Goal: Task Accomplishment & Management: Manage account settings

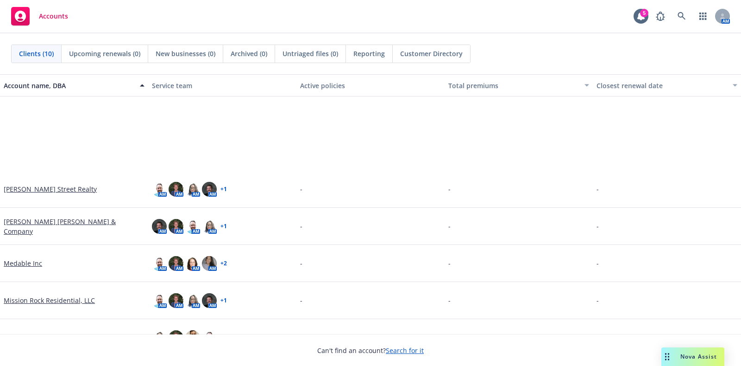
scroll to position [133, 0]
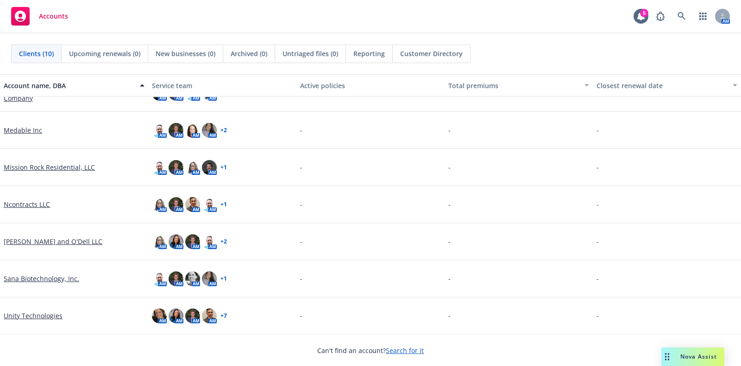
click at [40, 312] on link "Unity Technologies" at bounding box center [33, 315] width 59 height 10
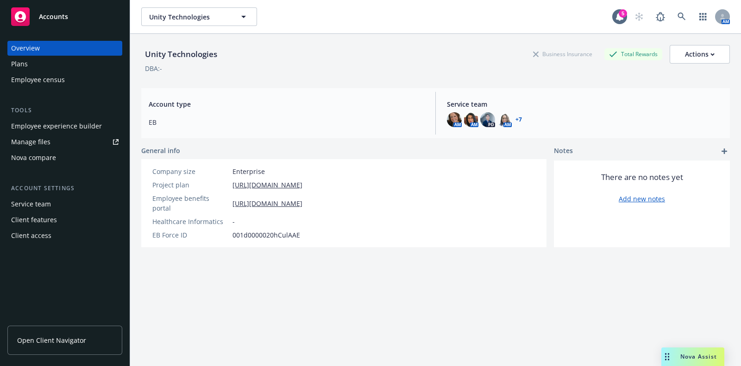
click at [63, 134] on link "Manage files" at bounding box center [64, 141] width 115 height 15
click at [79, 130] on div "Employee experience builder" at bounding box center [56, 126] width 91 height 15
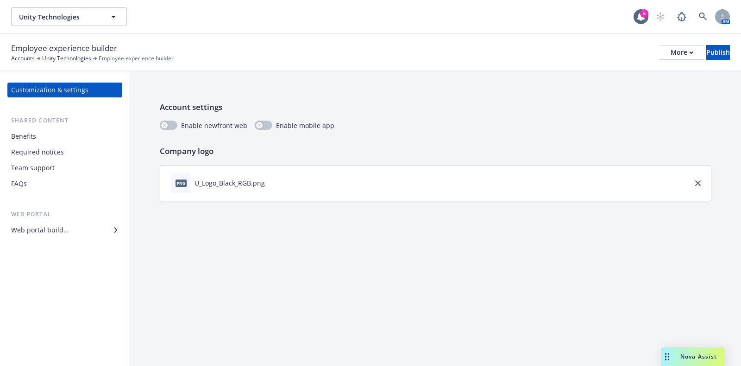
click at [45, 139] on div "Benefits" at bounding box center [65, 136] width 108 height 15
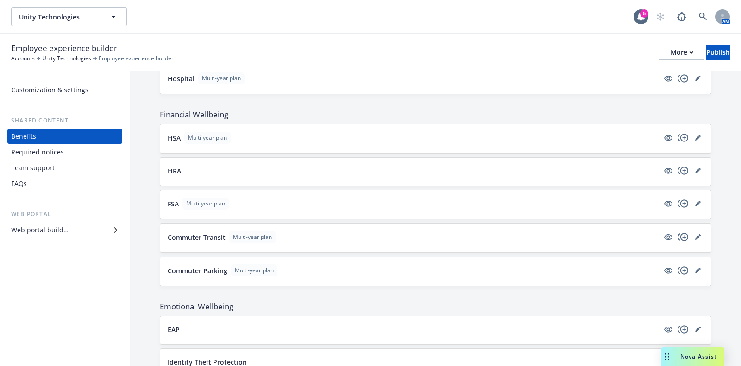
scroll to position [976, 0]
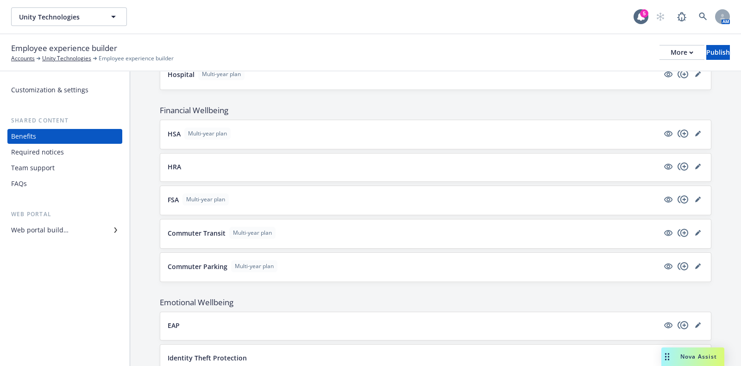
click at [373, 129] on button "HSA Multi-year plan" at bounding box center [414, 133] width 492 height 12
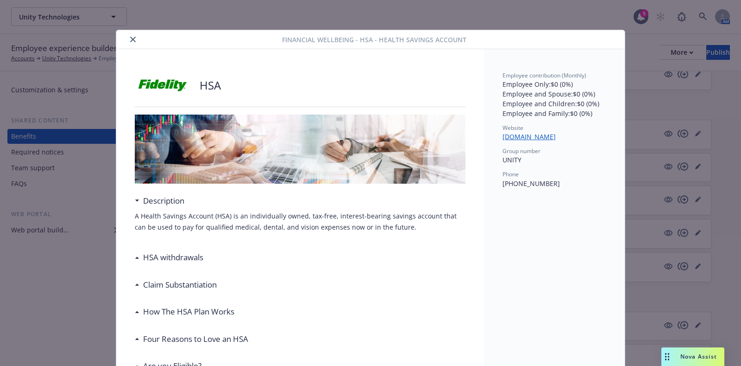
click at [131, 39] on icon "close" at bounding box center [133, 40] width 6 height 6
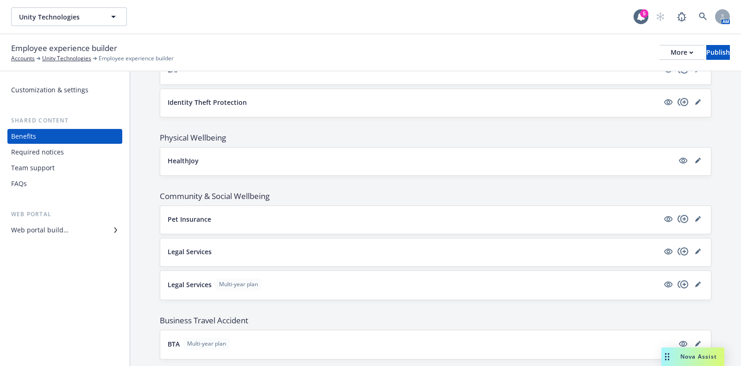
scroll to position [1230, 0]
click at [45, 230] on div "Web portal builder" at bounding box center [39, 229] width 57 height 15
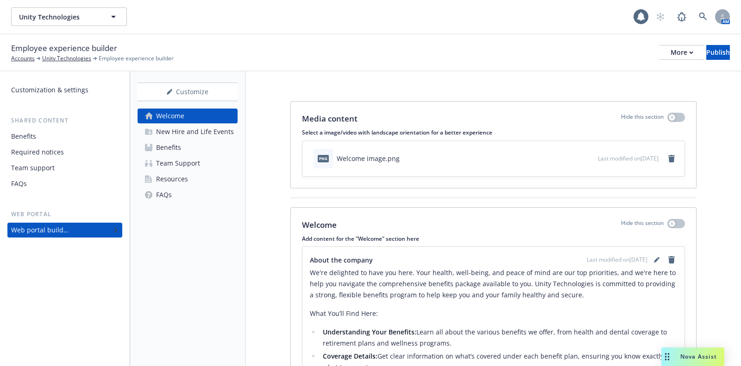
scroll to position [45, 0]
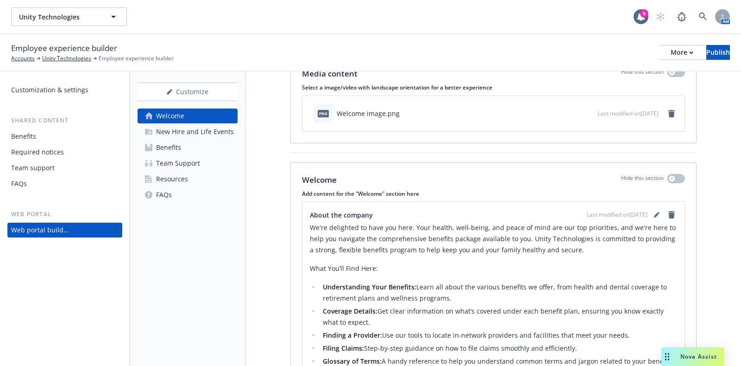
click at [178, 143] on div "Benefits" at bounding box center [168, 147] width 25 height 15
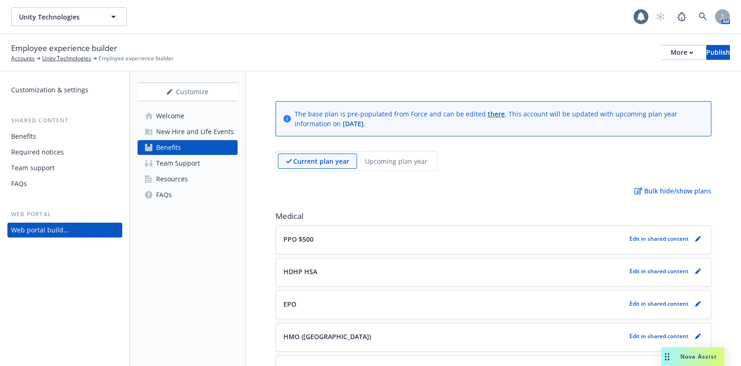
scroll to position [15, 0]
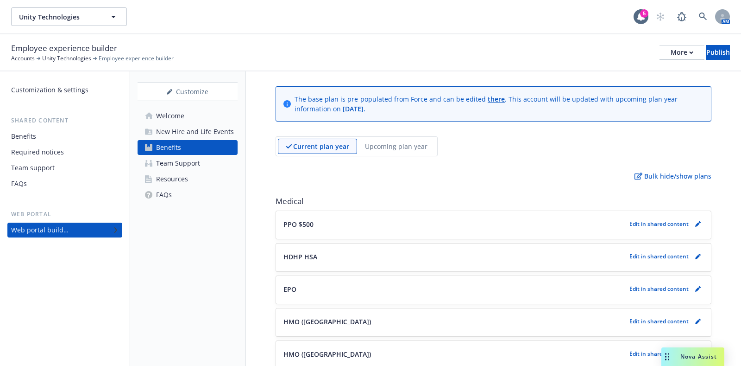
click at [186, 175] on div "Resources" at bounding box center [172, 178] width 32 height 15
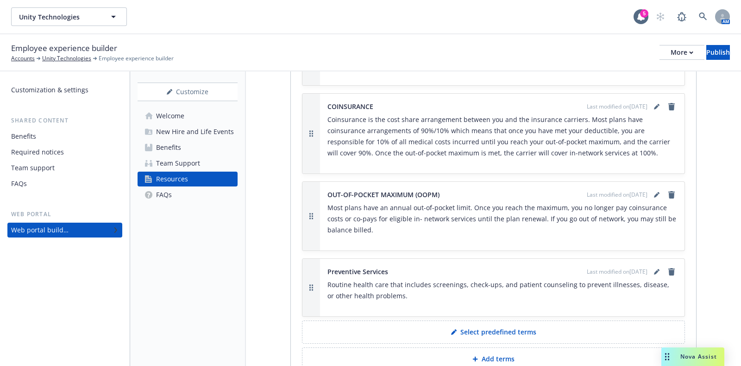
scroll to position [593, 0]
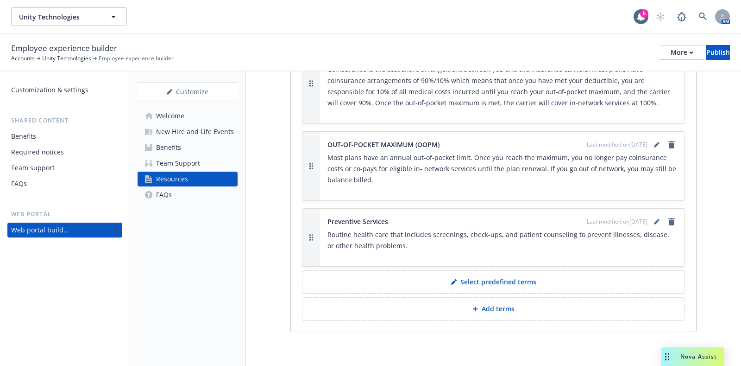
click at [171, 147] on div "Benefits" at bounding box center [168, 147] width 25 height 15
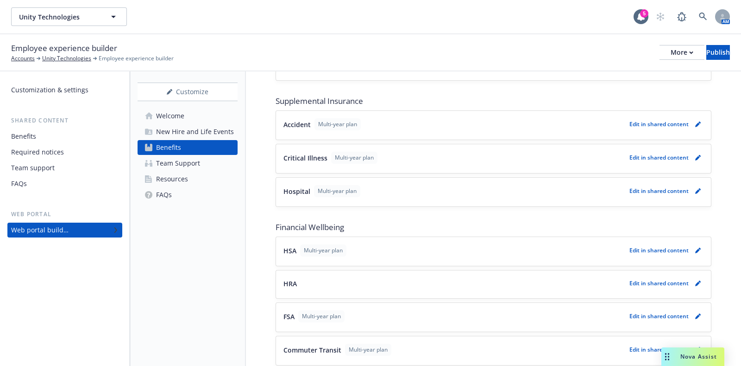
scroll to position [860, 0]
click at [341, 247] on span "Multi-year plan" at bounding box center [323, 249] width 39 height 8
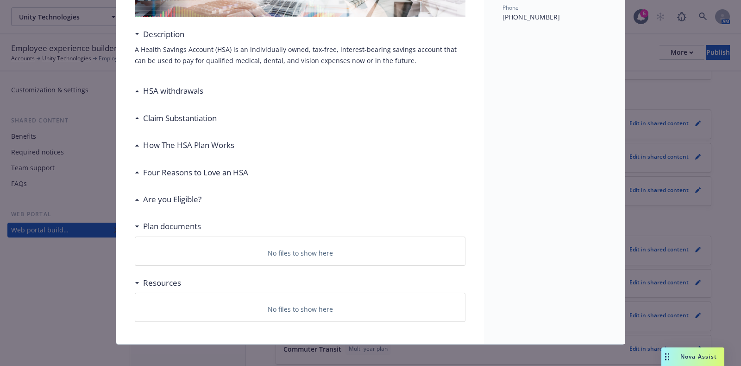
scroll to position [174, 0]
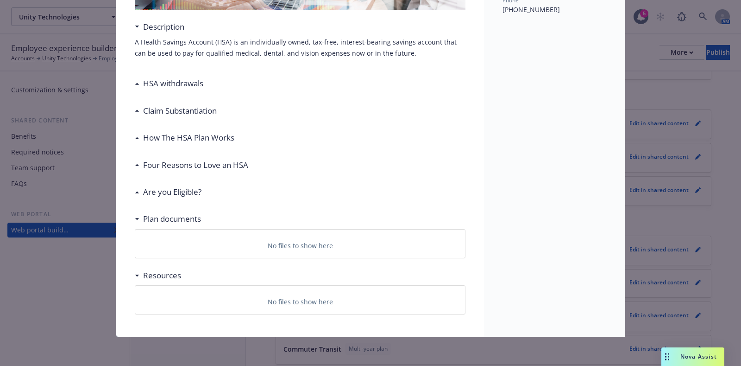
click at [185, 163] on h3 "Four Reasons to Love an HSA" at bounding box center [195, 165] width 105 height 12
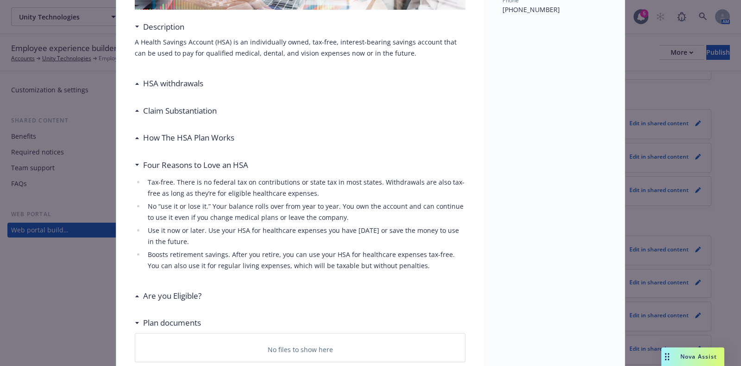
click at [185, 163] on h3 "Four Reasons to Love an HSA" at bounding box center [195, 165] width 105 height 12
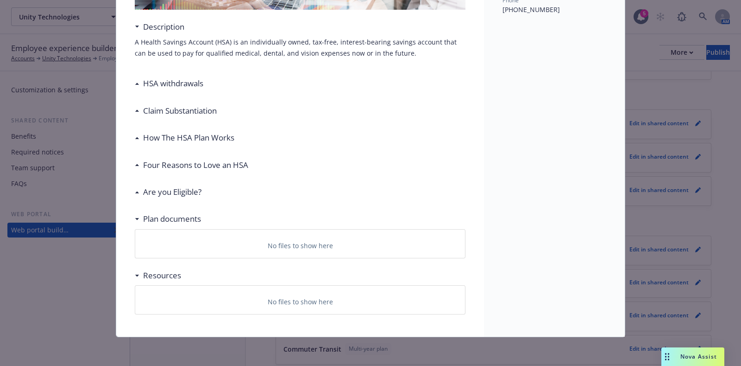
click at [190, 133] on h3 "How The HSA Plan Works" at bounding box center [188, 138] width 91 height 12
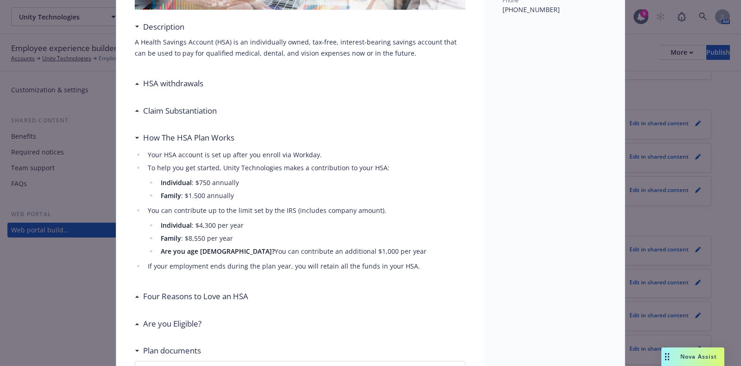
click at [190, 133] on h3 "How The HSA Plan Works" at bounding box center [188, 138] width 91 height 12
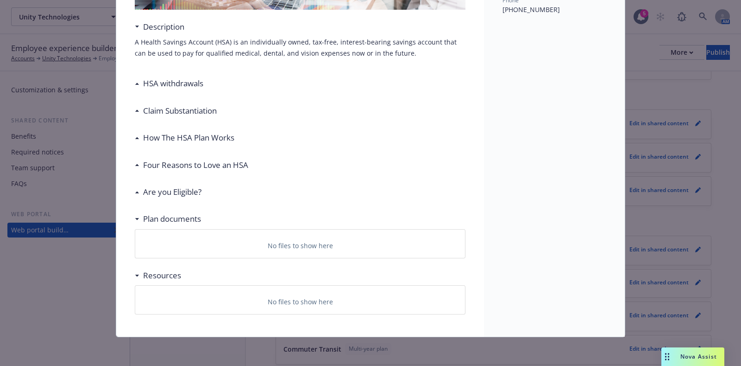
click at [179, 133] on h3 "How The HSA Plan Works" at bounding box center [188, 138] width 91 height 12
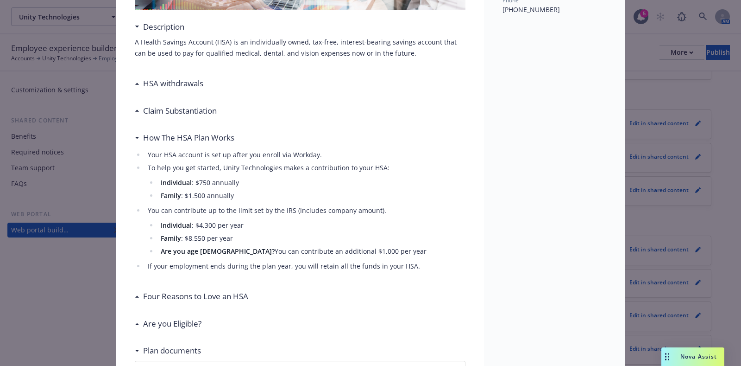
click at [197, 142] on h3 "How The HSA Plan Works" at bounding box center [188, 138] width 91 height 12
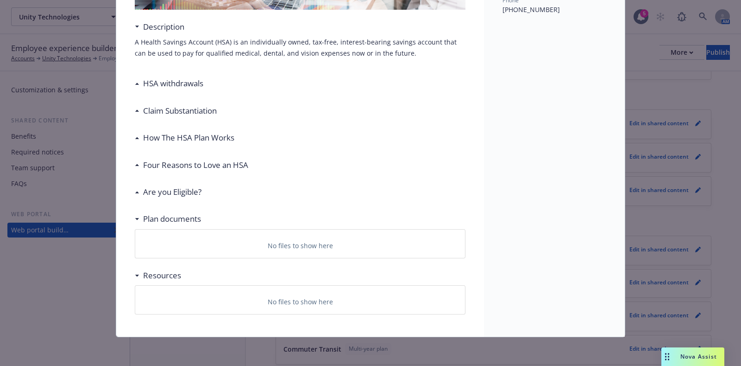
click at [194, 164] on h3 "Four Reasons to Love an HSA" at bounding box center [195, 165] width 105 height 12
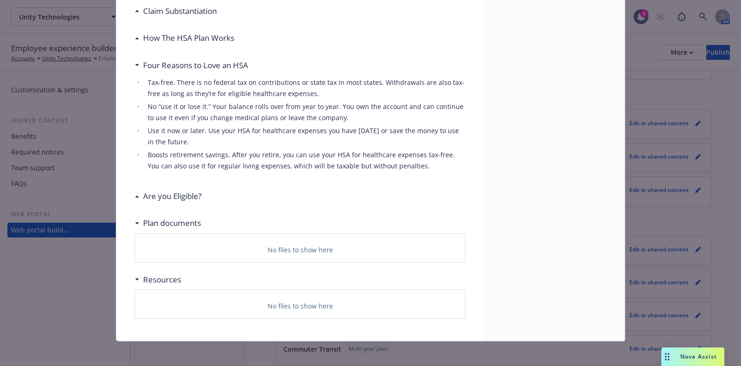
scroll to position [278, 0]
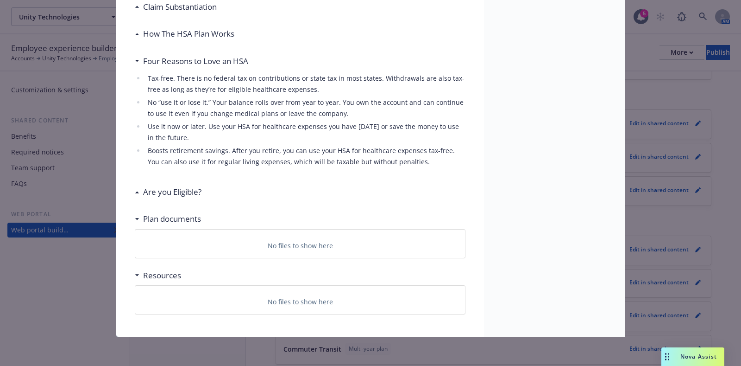
click at [150, 190] on h3 "Are you Eligible?" at bounding box center [172, 192] width 58 height 12
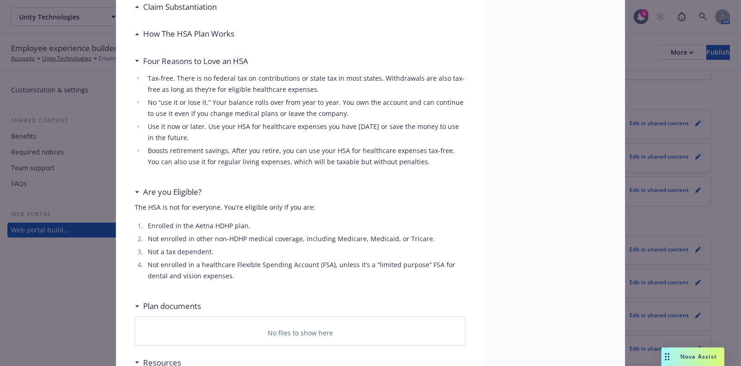
click at [159, 193] on h3 "Are you Eligible?" at bounding box center [172, 192] width 58 height 12
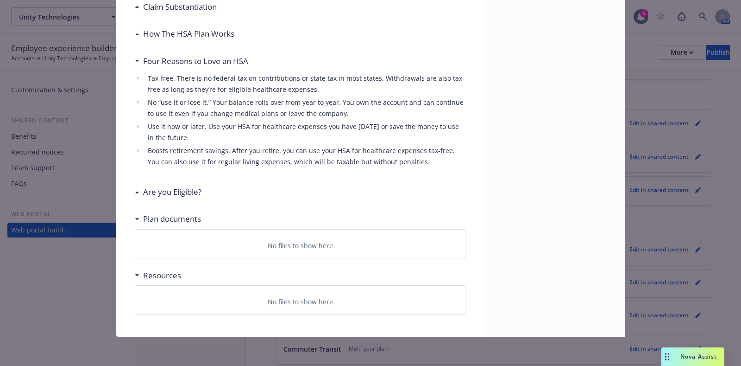
click at [165, 219] on h3 "Plan documents" at bounding box center [172, 219] width 58 height 12
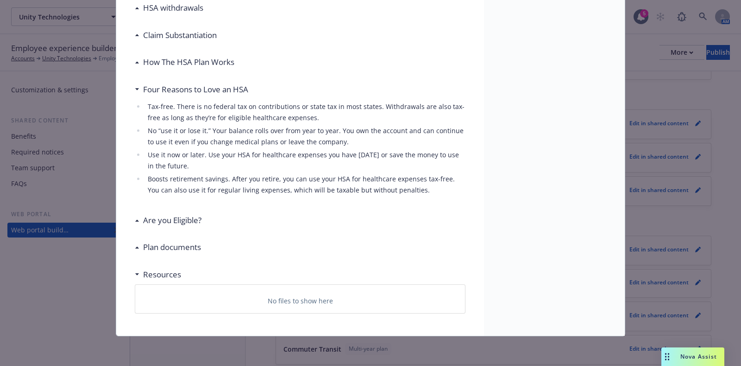
scroll to position [248, 0]
click at [159, 272] on h3 "Resources" at bounding box center [162, 275] width 38 height 12
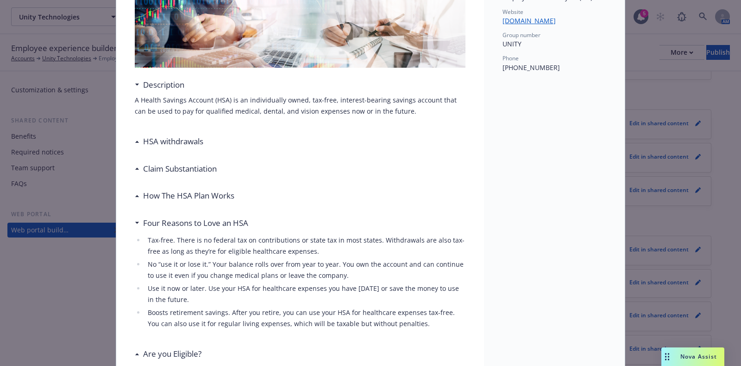
scroll to position [0, 0]
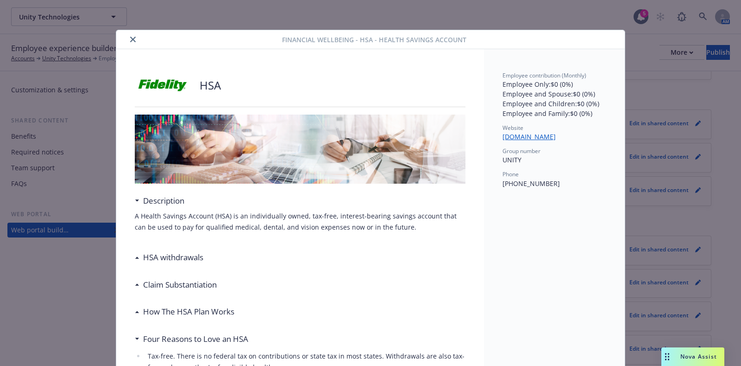
click at [130, 40] on icon "close" at bounding box center [133, 40] width 6 height 6
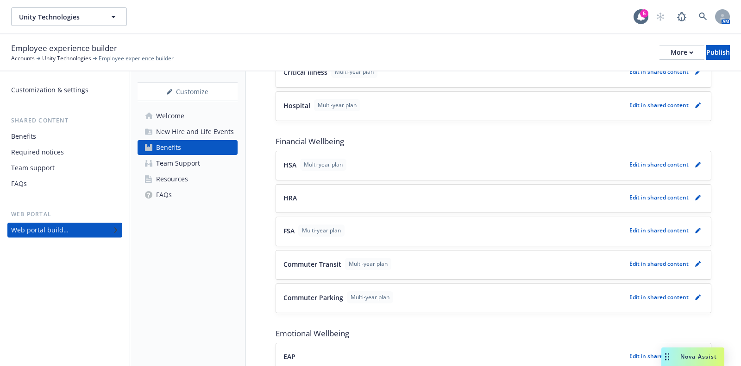
scroll to position [945, 0]
click at [475, 258] on button "Commuter Transit Multi-year plan" at bounding box center [455, 264] width 342 height 12
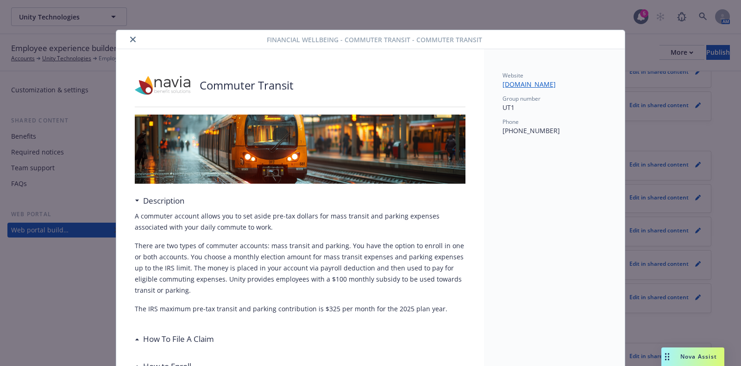
scroll to position [27, 0]
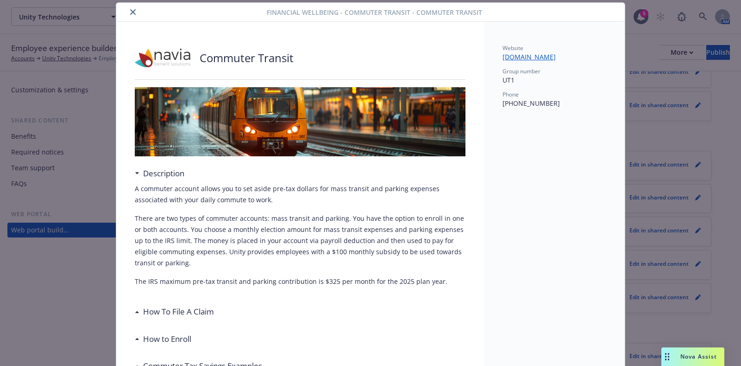
click at [130, 11] on icon "close" at bounding box center [133, 12] width 6 height 6
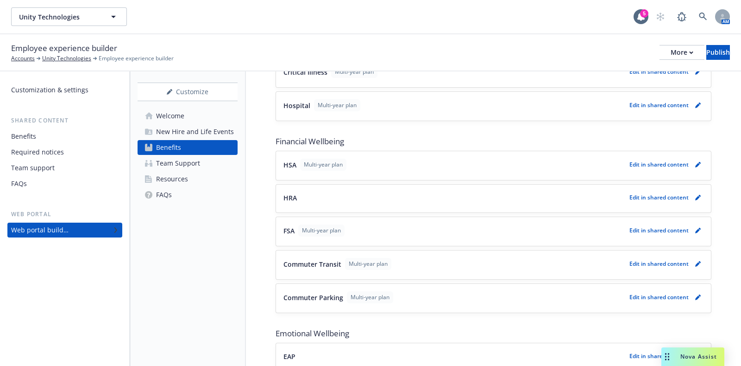
click at [296, 193] on p "HRA" at bounding box center [290, 198] width 13 height 10
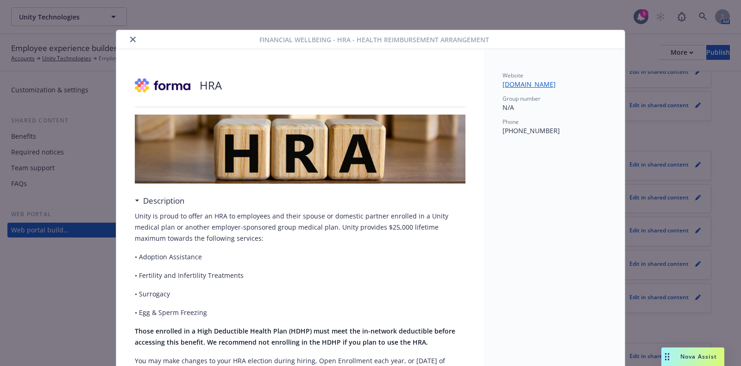
scroll to position [27, 0]
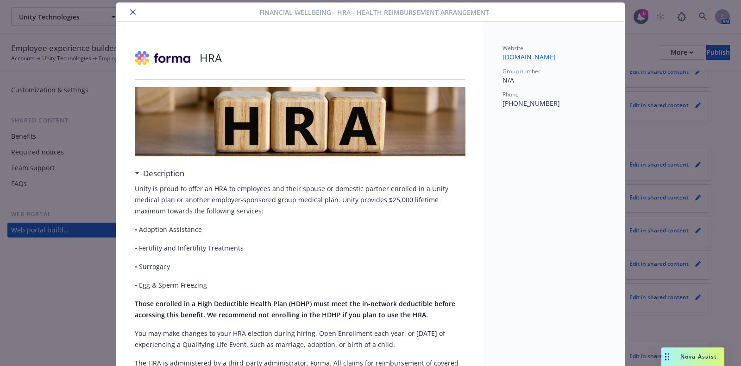
click at [130, 13] on icon "close" at bounding box center [133, 12] width 6 height 6
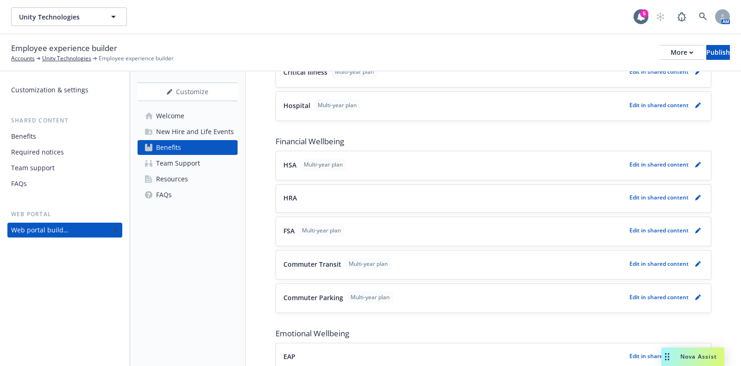
click at [380, 163] on button "HSA Multi-year plan" at bounding box center [455, 164] width 342 height 12
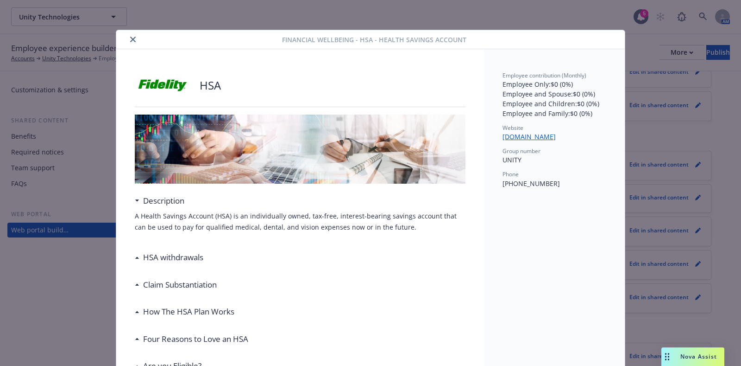
click at [131, 39] on button "close" at bounding box center [132, 39] width 11 height 11
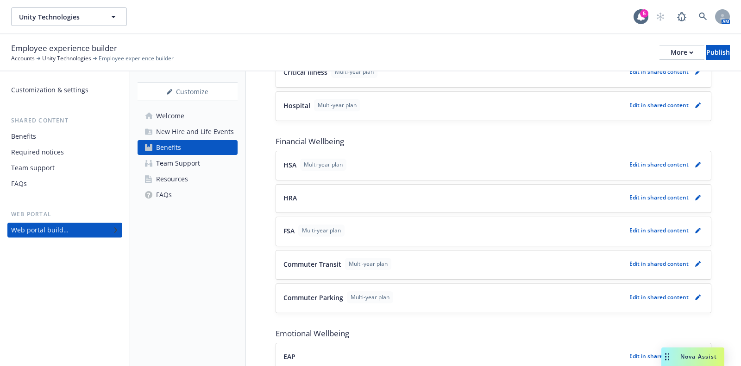
click at [655, 160] on p "Edit in shared content" at bounding box center [659, 164] width 59 height 8
click at [696, 162] on icon "pencil" at bounding box center [699, 165] width 6 height 6
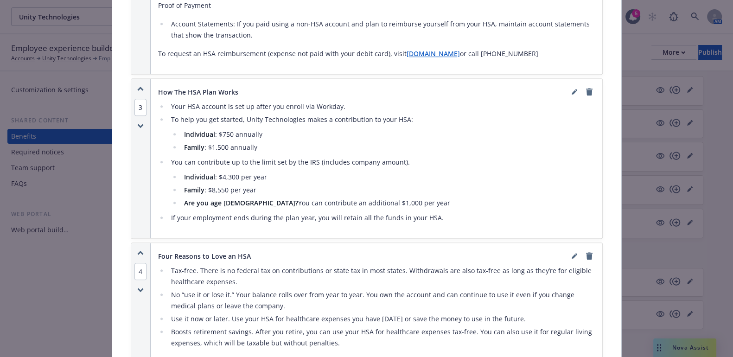
scroll to position [1147, 0]
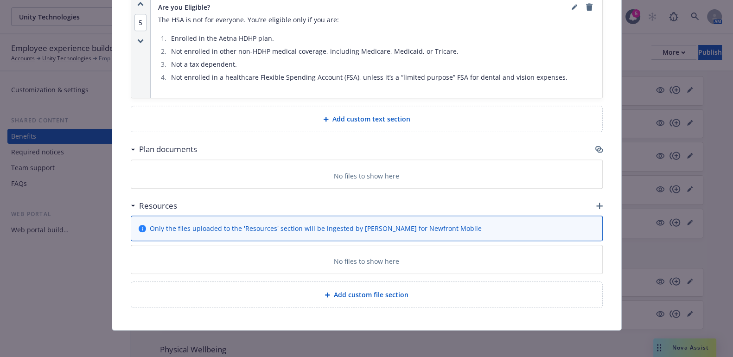
click at [367, 290] on span "Add custom file section" at bounding box center [371, 295] width 75 height 10
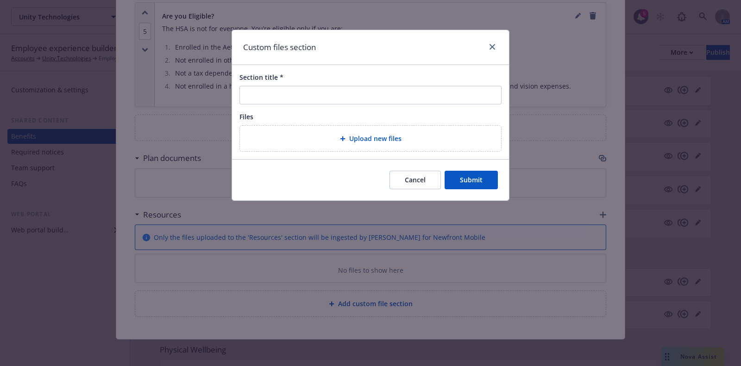
click at [370, 145] on div "Upload new files" at bounding box center [370, 138] width 261 height 25
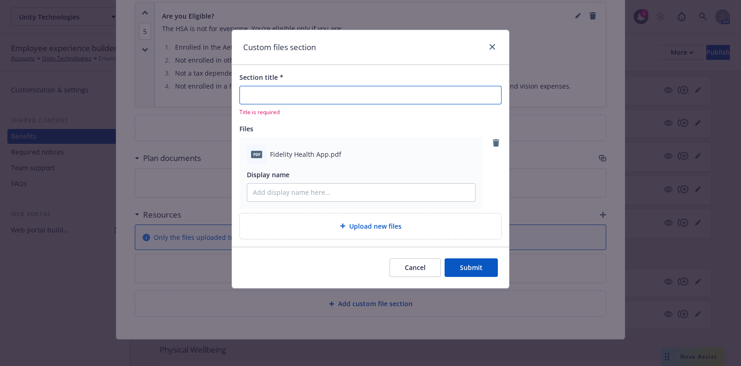
click at [326, 96] on input "Section title *" at bounding box center [371, 95] width 262 height 19
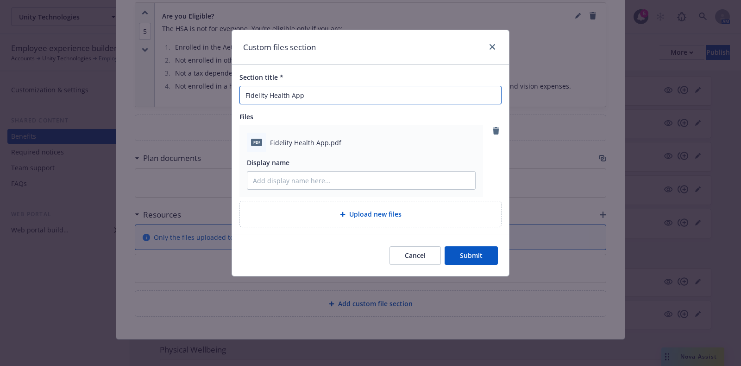
type input "Fidelity Health App"
click at [470, 256] on button "Submit" at bounding box center [471, 255] width 53 height 19
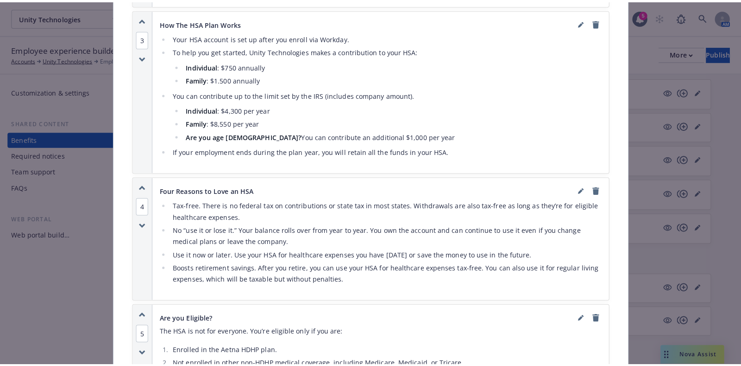
scroll to position [1206, 0]
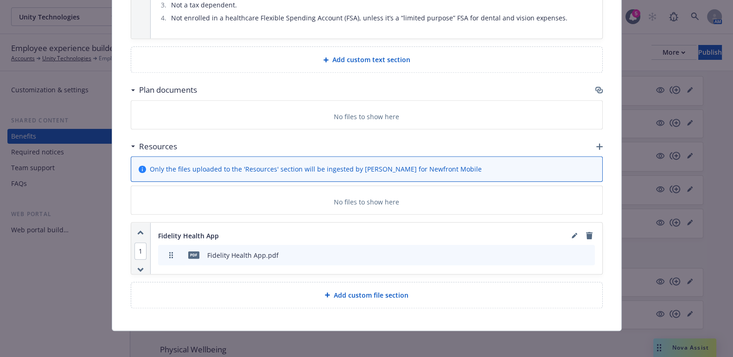
click at [397, 298] on div "Add custom file section" at bounding box center [366, 294] width 471 height 25
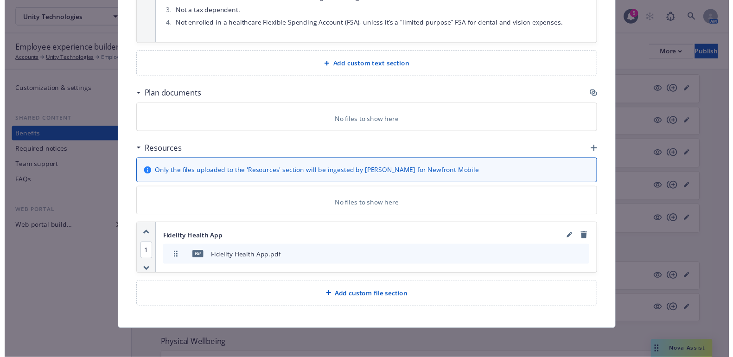
scroll to position [1197, 0]
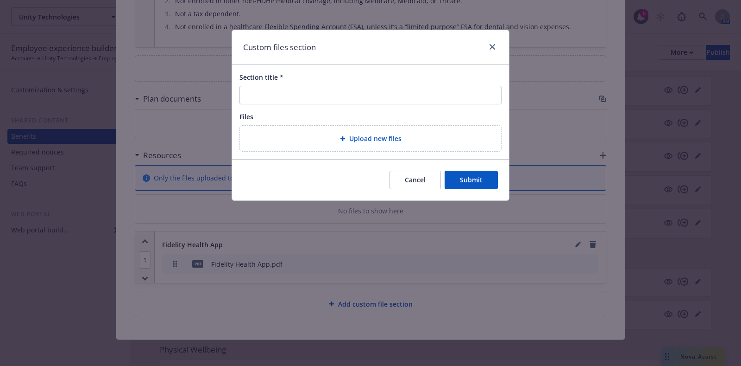
click at [345, 127] on div "Upload new files" at bounding box center [370, 138] width 261 height 25
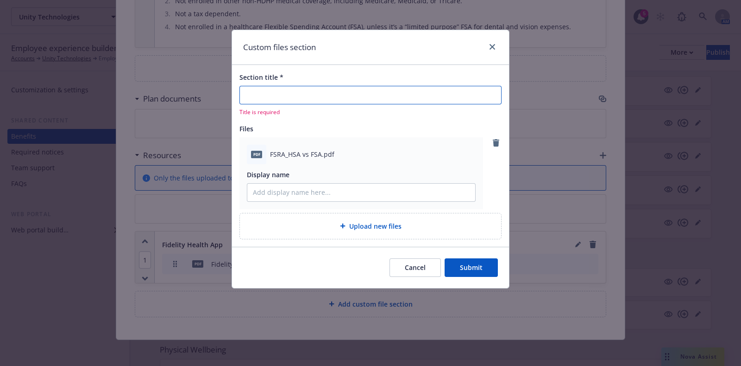
click at [332, 94] on input "Section title *" at bounding box center [371, 95] width 262 height 19
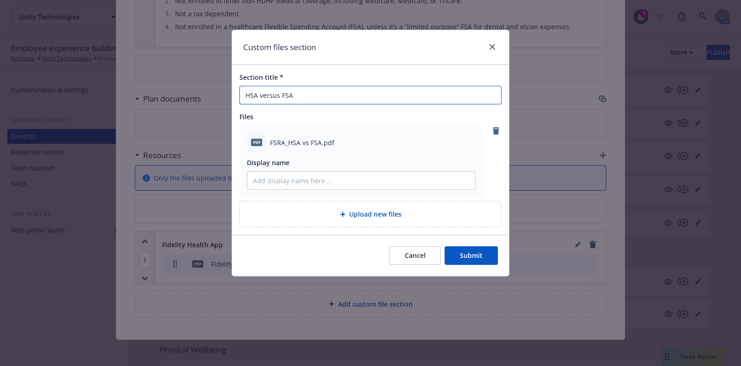
click at [266, 99] on input "HSA versus FSA" at bounding box center [371, 95] width 262 height 19
type input "HSA Versus FSA"
click at [475, 256] on button "Submit" at bounding box center [471, 255] width 53 height 19
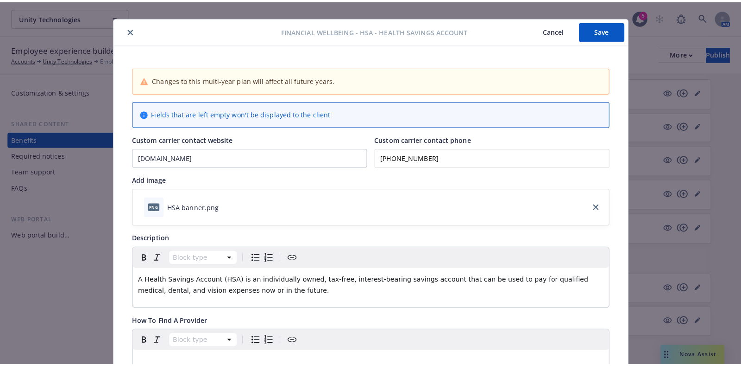
scroll to position [0, 0]
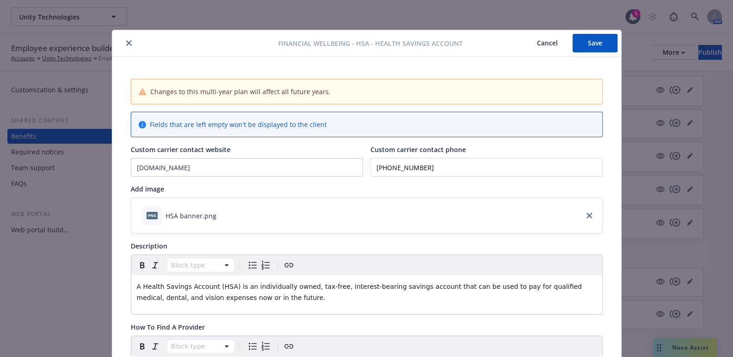
click at [590, 44] on button "Save" at bounding box center [594, 43] width 45 height 19
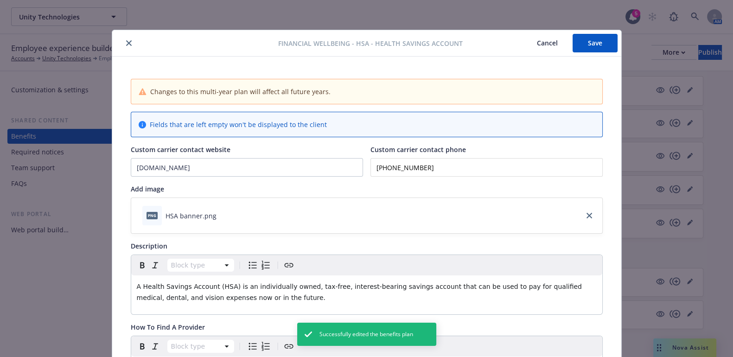
click at [126, 43] on icon "close" at bounding box center [129, 43] width 6 height 6
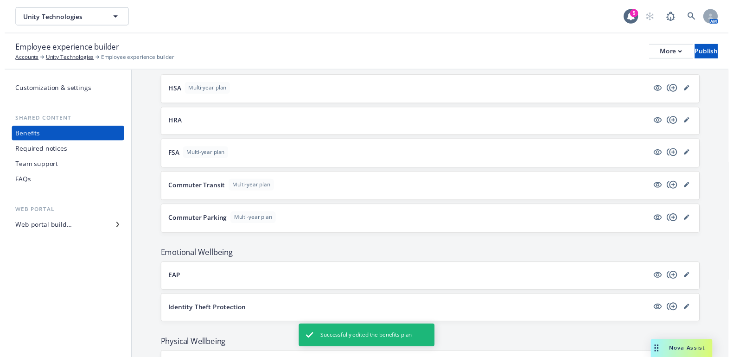
scroll to position [1001, 0]
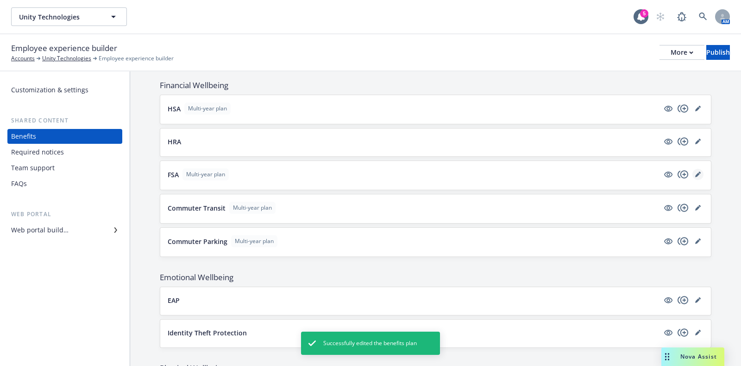
click at [696, 171] on icon "editPencil" at bounding box center [699, 174] width 6 height 6
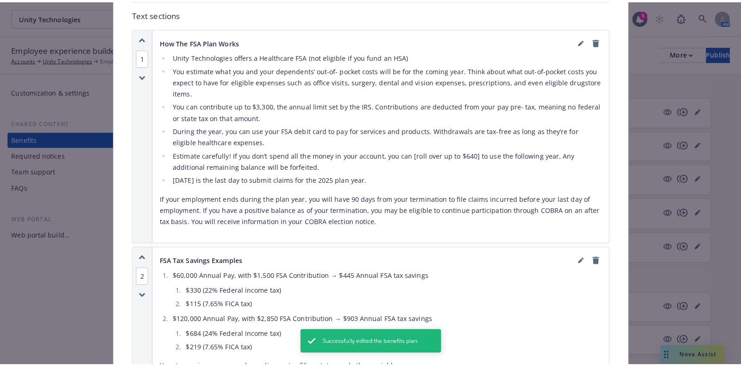
scroll to position [1063, 0]
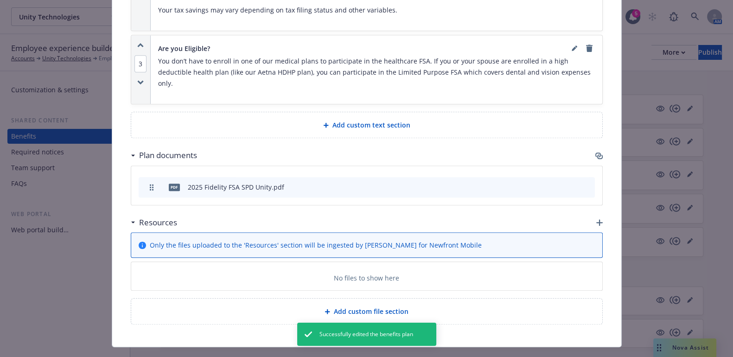
click at [358, 306] on span "Add custom file section" at bounding box center [371, 311] width 75 height 10
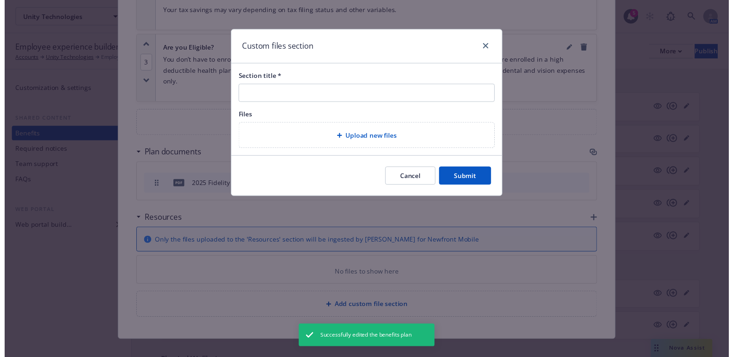
scroll to position [1054, 0]
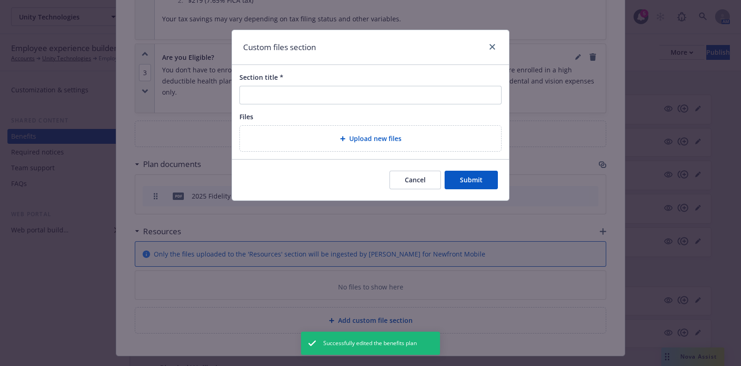
click at [361, 140] on span "Upload new files" at bounding box center [375, 138] width 52 height 10
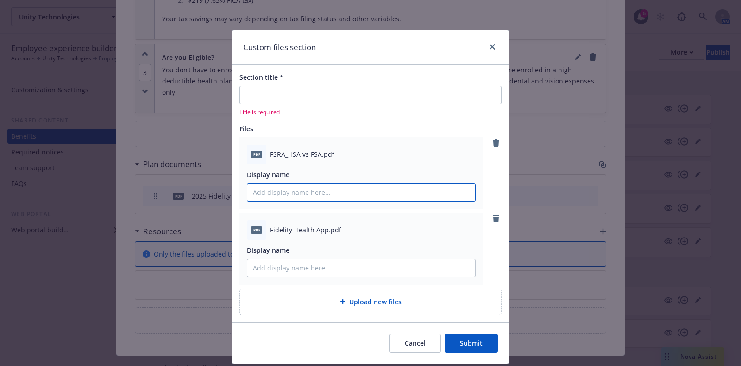
click at [329, 196] on input "Display name" at bounding box center [361, 193] width 228 height 18
type input "HSA Versus FSA"
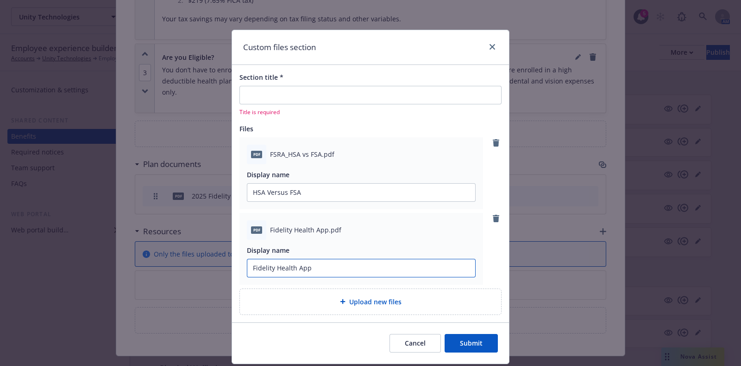
type input "Fidelity Health App"
click at [474, 344] on button "Submit" at bounding box center [471, 343] width 53 height 19
click at [410, 339] on button "Cancel" at bounding box center [415, 343] width 51 height 19
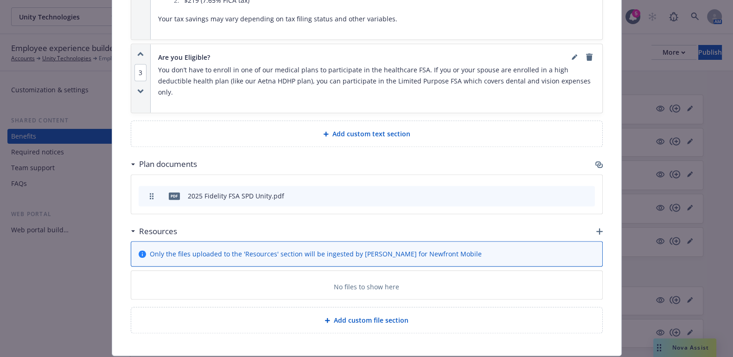
click at [403, 315] on div "Add custom file section" at bounding box center [367, 320] width 456 height 11
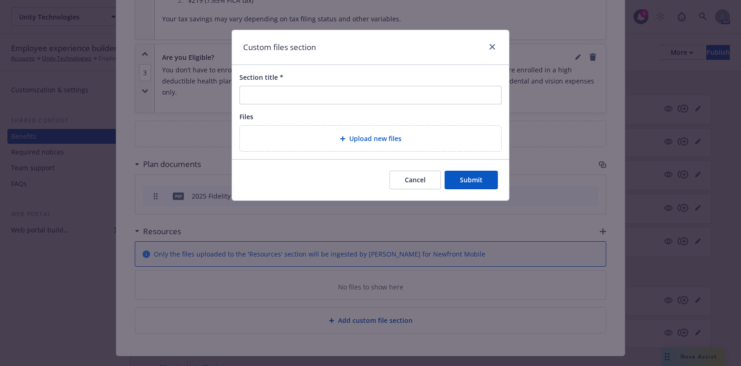
click at [341, 134] on div "Upload new files" at bounding box center [370, 138] width 247 height 11
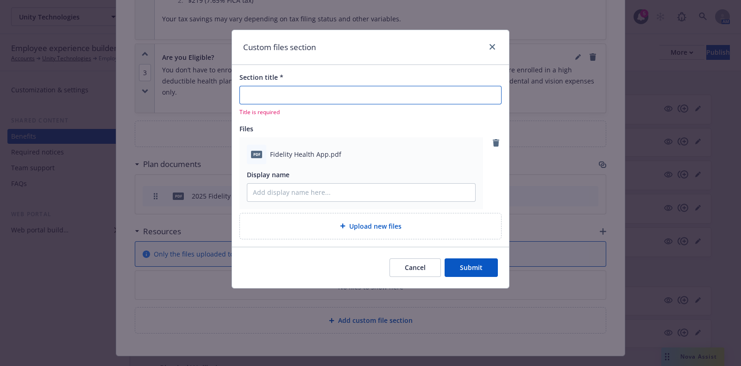
click at [327, 91] on input "Section title *" at bounding box center [371, 95] width 262 height 19
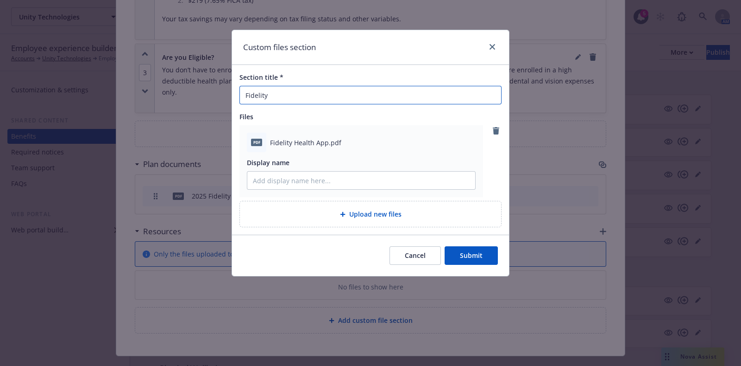
type input "Fidelity Health App"
click at [445, 246] on button "Submit" at bounding box center [471, 255] width 53 height 19
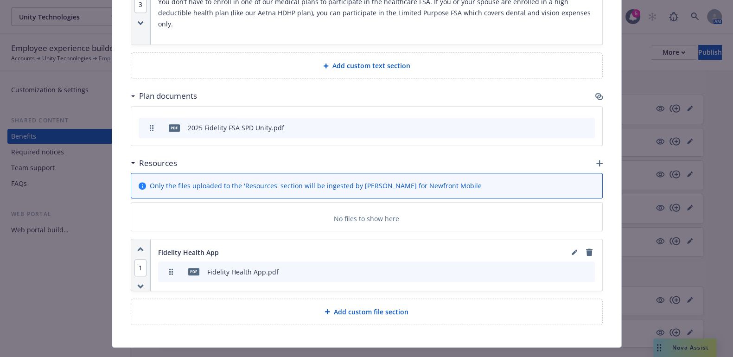
click at [361, 307] on span "Add custom file section" at bounding box center [371, 312] width 75 height 10
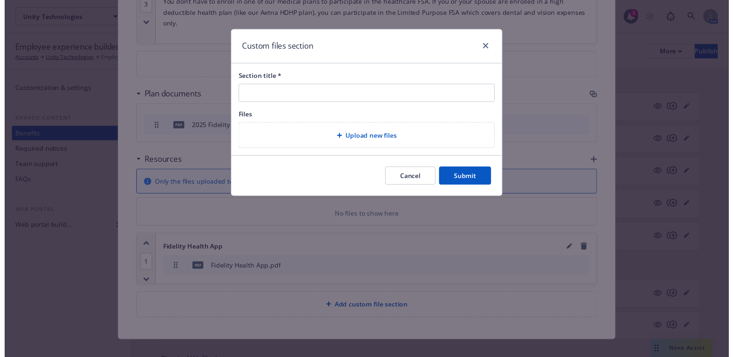
scroll to position [1113, 0]
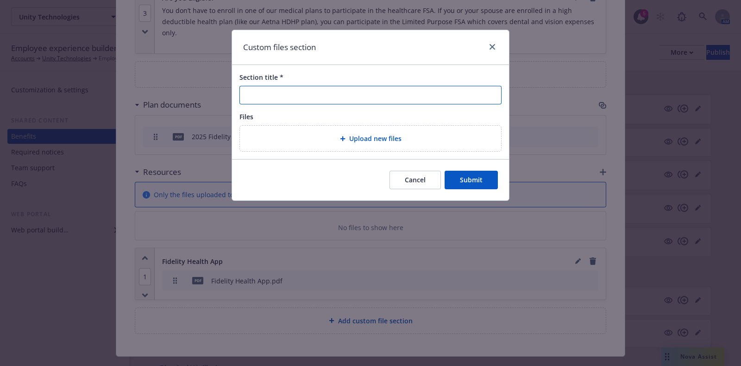
click at [358, 96] on input "Section title *" at bounding box center [371, 95] width 262 height 19
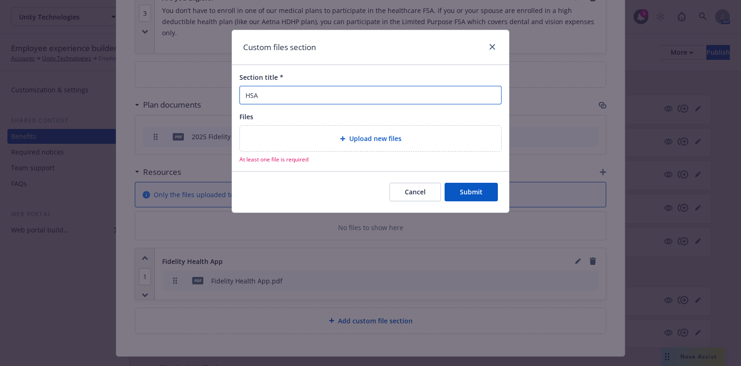
type input "HSA Versus FSA"
click at [294, 144] on div "Upload new files" at bounding box center [370, 138] width 261 height 25
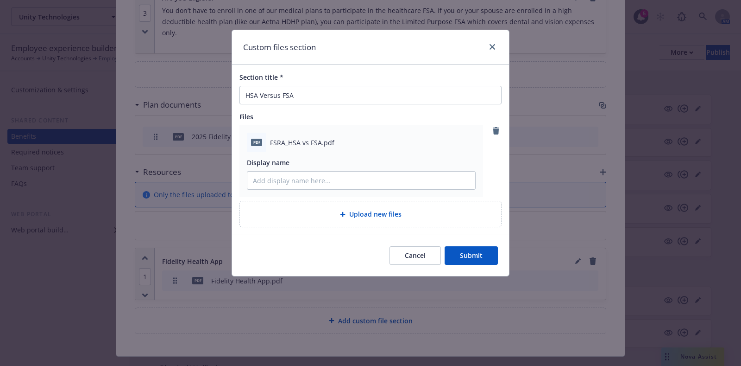
click at [480, 253] on button "Submit" at bounding box center [471, 255] width 53 height 19
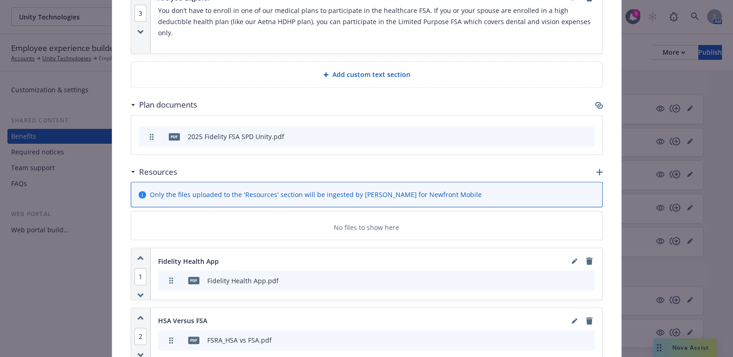
scroll to position [1182, 0]
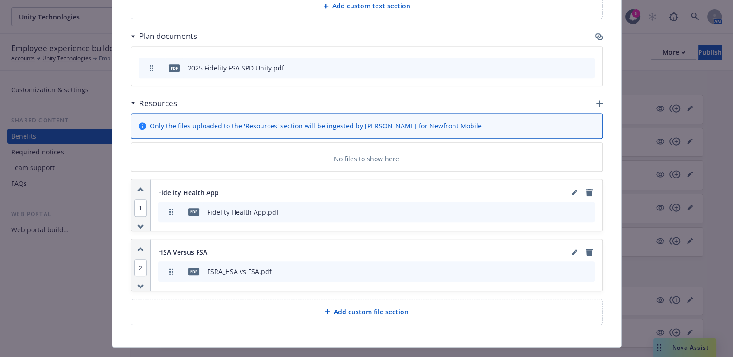
click at [361, 307] on span "Add custom file section" at bounding box center [371, 312] width 75 height 10
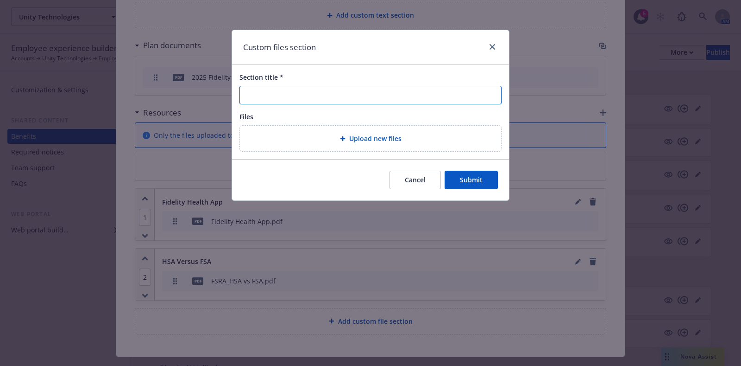
click at [330, 100] on input "Section title *" at bounding box center [371, 95] width 262 height 19
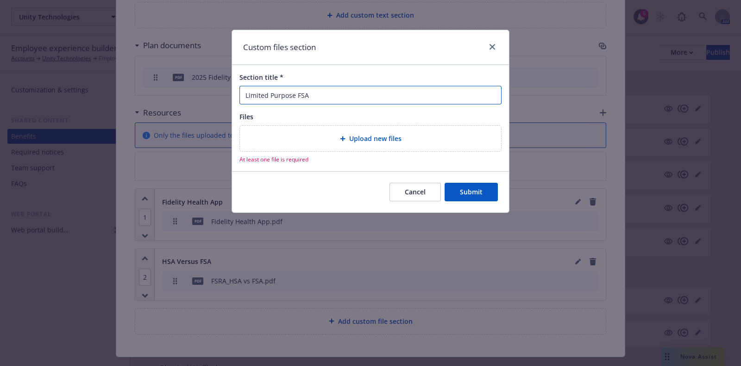
type input "Limited Purpose FSA"
click at [336, 130] on div "Upload new files" at bounding box center [370, 138] width 261 height 25
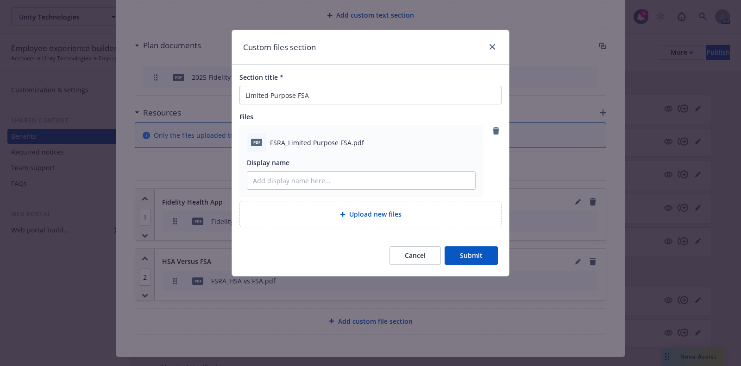
click at [458, 253] on button "Submit" at bounding box center [471, 255] width 53 height 19
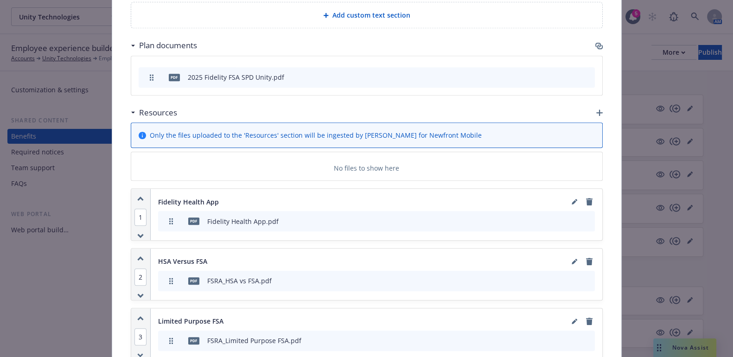
scroll to position [1241, 0]
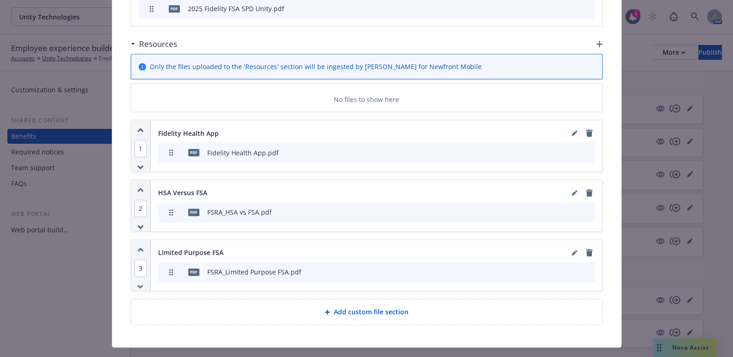
click at [388, 299] on div "Add custom file section" at bounding box center [366, 311] width 471 height 25
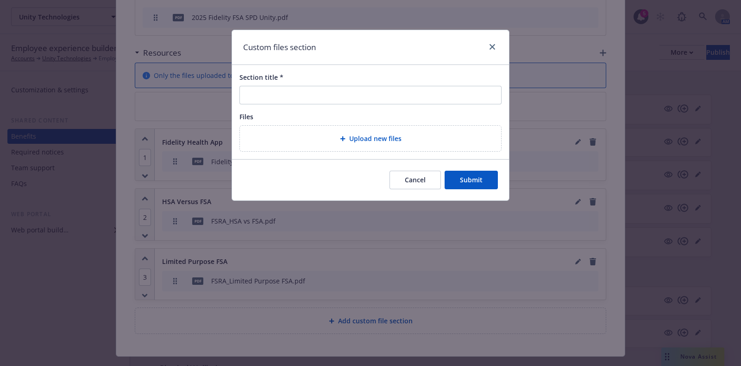
click at [346, 155] on div "Section title * Files Upload new files" at bounding box center [370, 112] width 277 height 94
click at [355, 143] on div "Upload new files" at bounding box center [370, 138] width 247 height 11
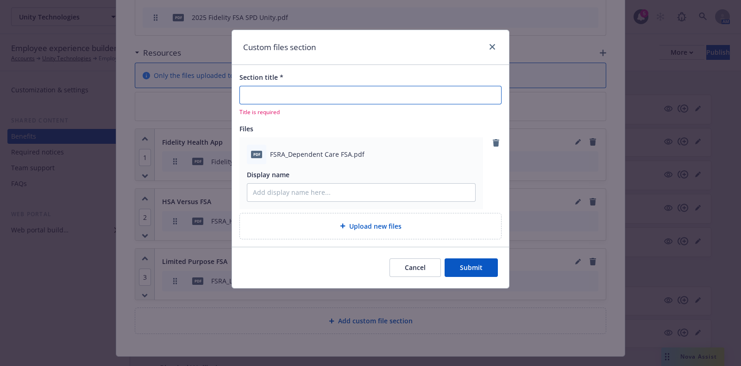
click at [322, 95] on input "Section title *" at bounding box center [371, 95] width 262 height 19
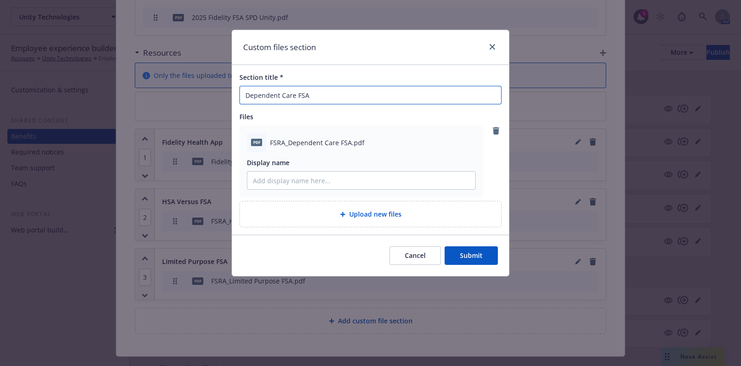
type input "Dependent Care FSA"
click at [487, 254] on button "Submit" at bounding box center [471, 255] width 53 height 19
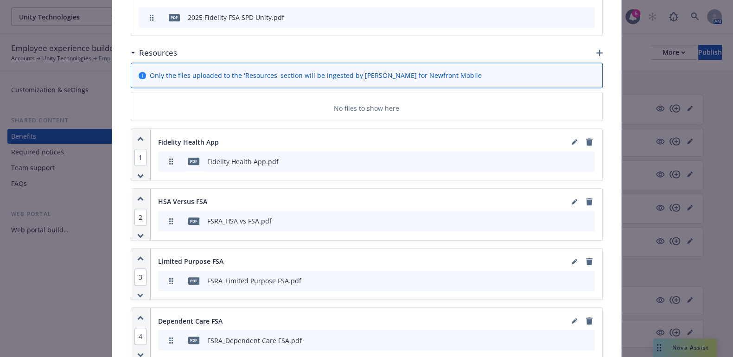
scroll to position [1301, 0]
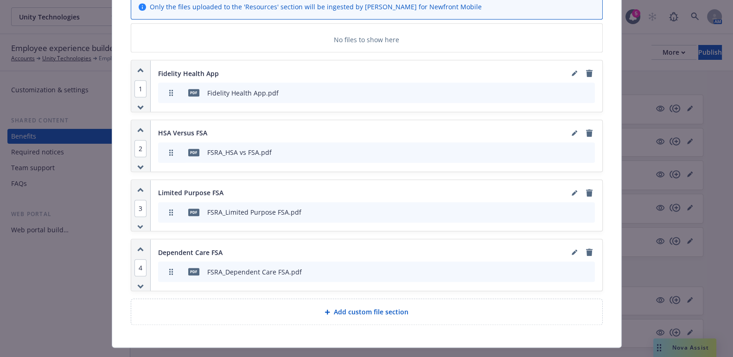
click at [338, 307] on span "Add custom file section" at bounding box center [371, 312] width 75 height 10
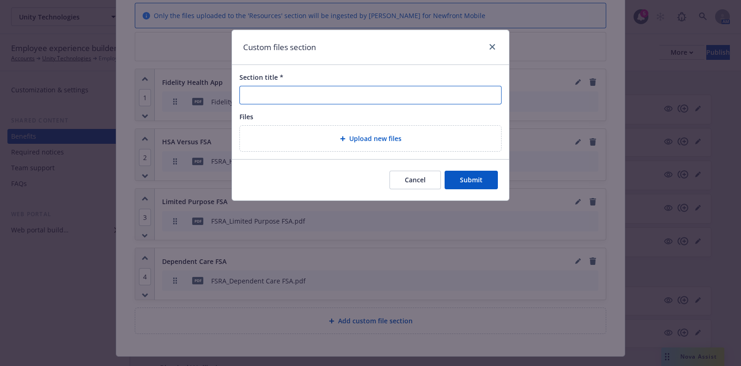
click at [337, 96] on input "Section title *" at bounding box center [371, 95] width 262 height 19
click at [259, 134] on div "Upload new files" at bounding box center [370, 138] width 247 height 11
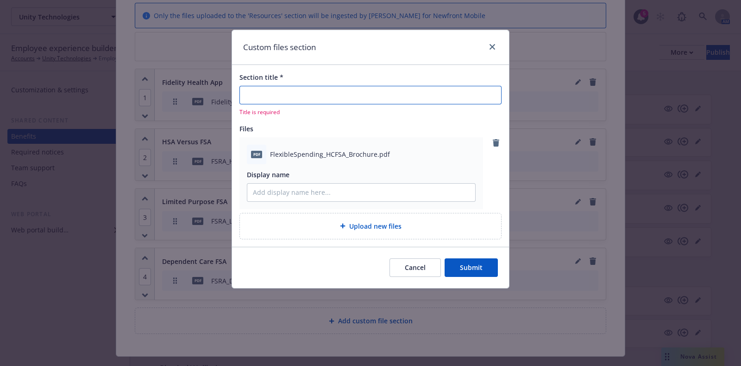
click at [313, 94] on input "Section title *" at bounding box center [371, 95] width 262 height 19
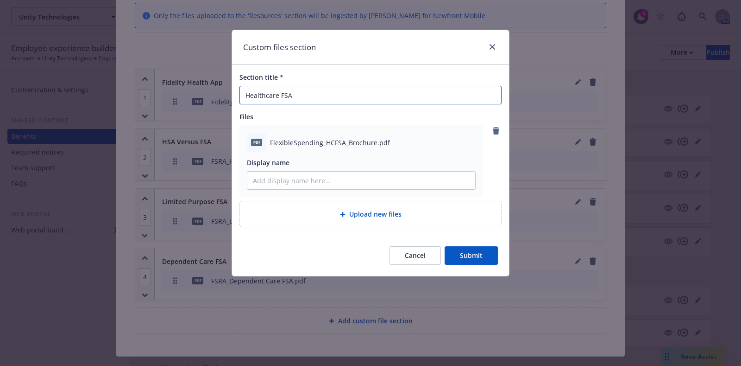
click at [271, 101] on input "Healthcare FSA" at bounding box center [371, 95] width 262 height 19
type input "Health Care FSA"
click at [463, 253] on button "Submit" at bounding box center [471, 255] width 53 height 19
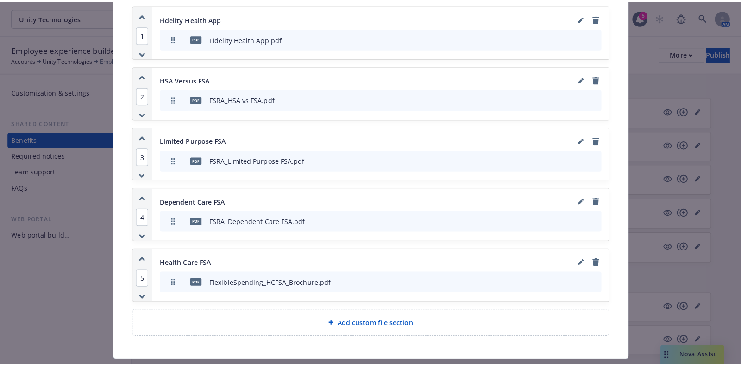
scroll to position [1360, 0]
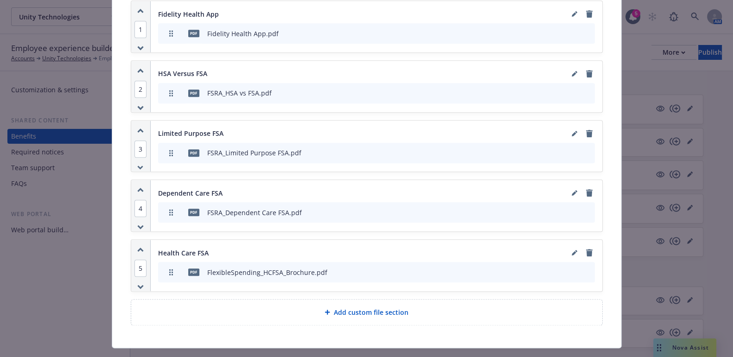
click at [307, 299] on div "Add custom file section" at bounding box center [366, 311] width 471 height 25
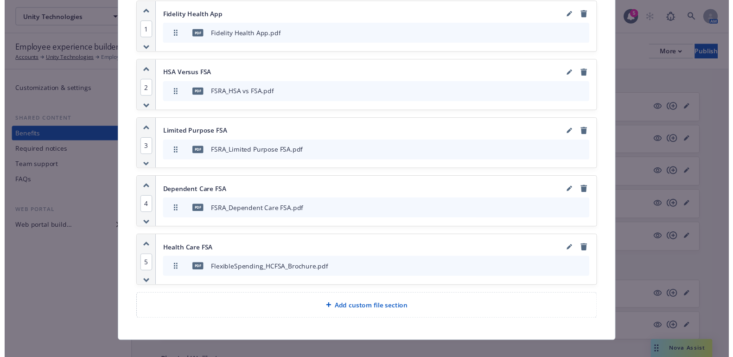
scroll to position [1351, 0]
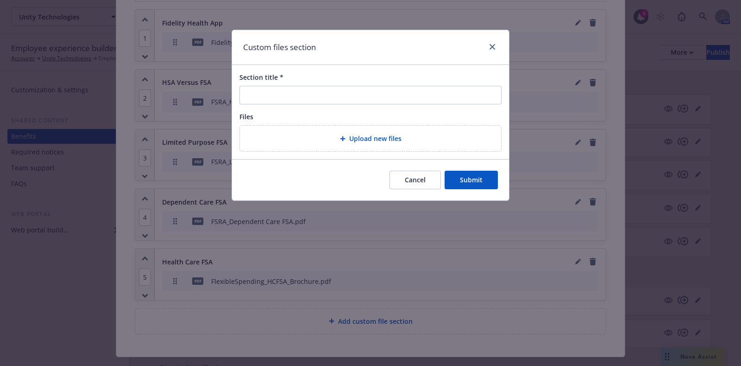
click at [355, 135] on span "Upload new files" at bounding box center [375, 138] width 52 height 10
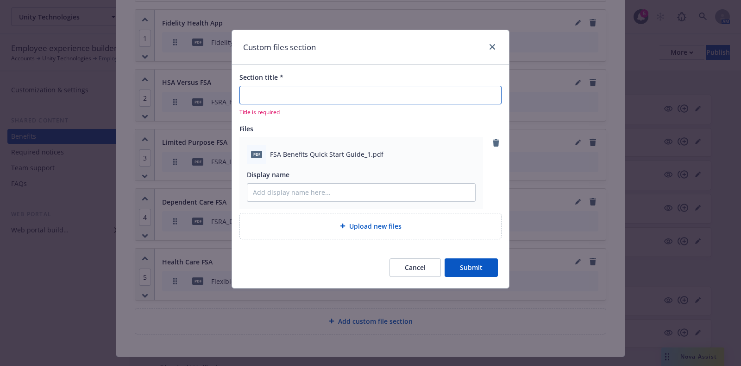
click at [317, 89] on input "Section title *" at bounding box center [371, 95] width 262 height 19
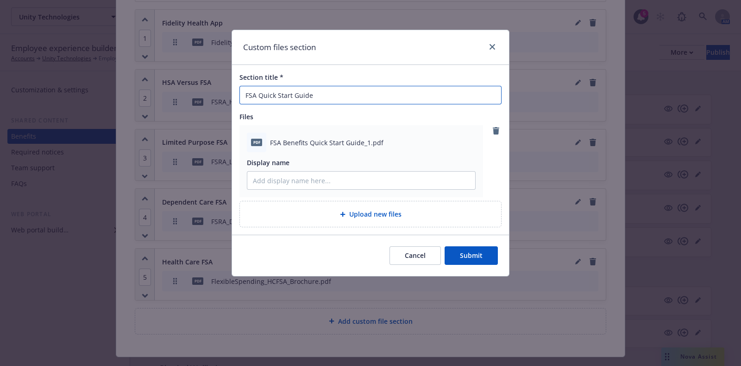
type input "FSA Quick Start Guide"
click at [477, 254] on button "Submit" at bounding box center [471, 255] width 53 height 19
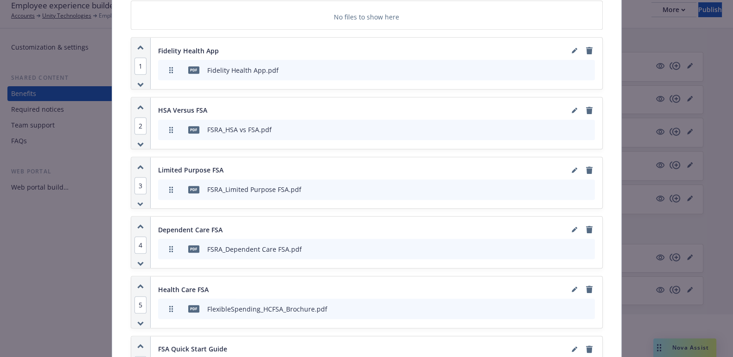
scroll to position [1323, 0]
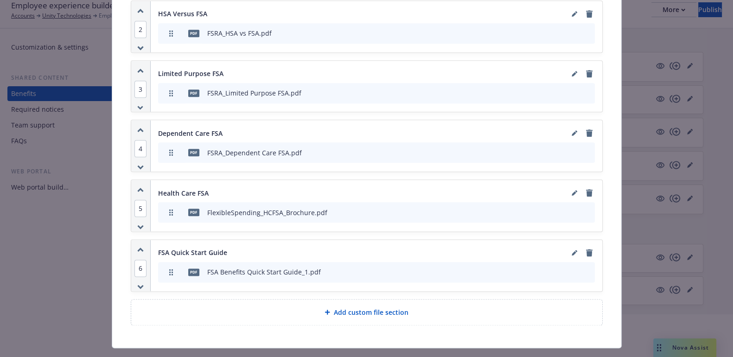
click at [327, 307] on div "Add custom file section" at bounding box center [367, 312] width 456 height 11
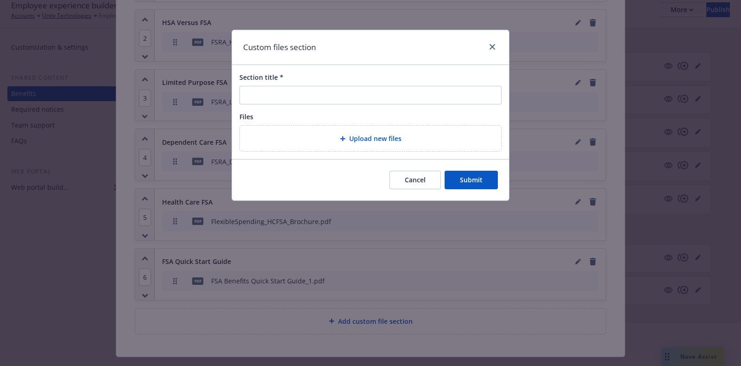
click at [335, 141] on div "Upload new files" at bounding box center [370, 138] width 247 height 11
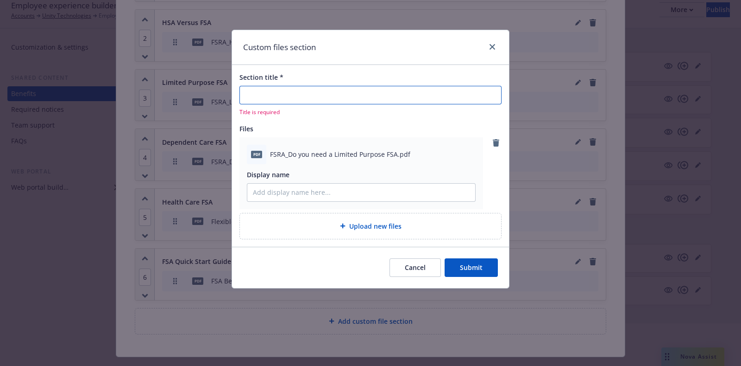
click at [333, 98] on input "Section title *" at bounding box center [371, 95] width 262 height 19
click at [303, 72] on div "Section title *" at bounding box center [371, 77] width 262 height 10
click at [311, 89] on input "Section title *" at bounding box center [371, 95] width 262 height 19
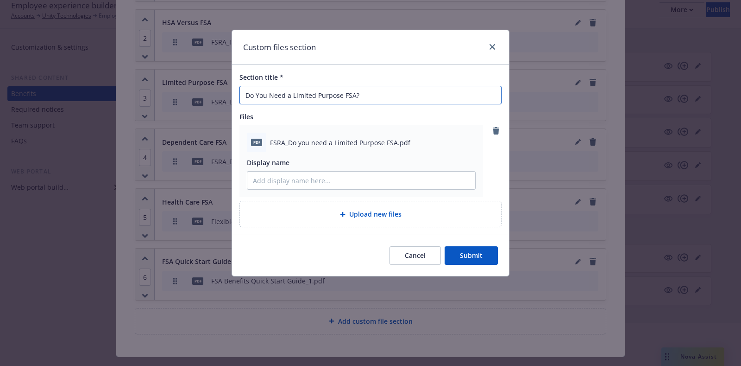
type input "Do You Need a Limited Purpose FSA?"
click at [470, 256] on button "Submit" at bounding box center [471, 255] width 53 height 19
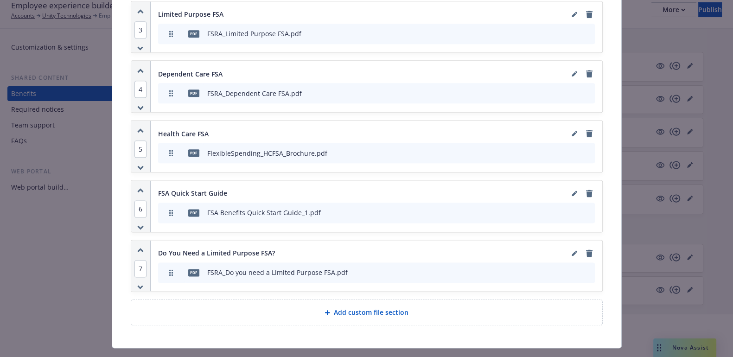
click at [326, 307] on div "Add custom file section" at bounding box center [367, 312] width 456 height 11
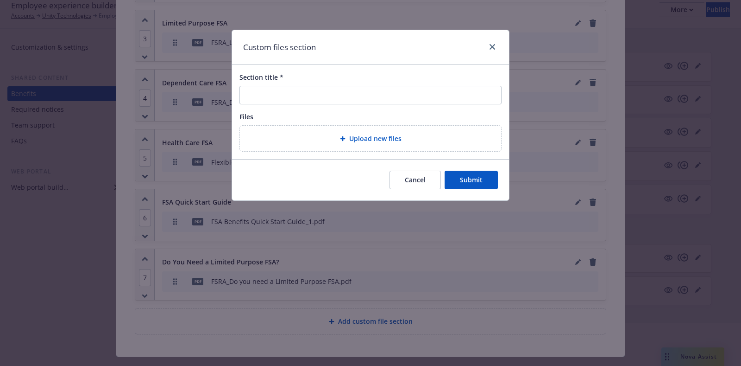
click at [329, 136] on div "Upload new files" at bounding box center [370, 138] width 247 height 11
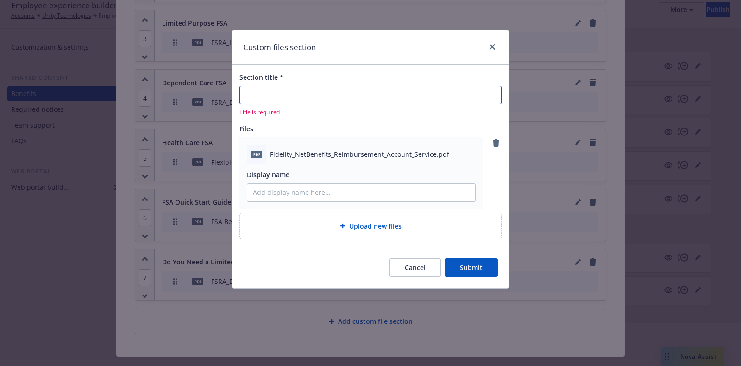
click at [336, 88] on input "Section title *" at bounding box center [371, 95] width 262 height 19
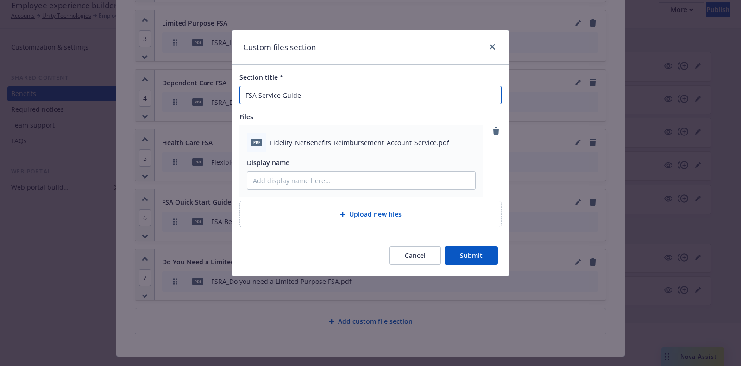
type input "FSA Service Guide"
click at [464, 253] on button "Submit" at bounding box center [471, 255] width 53 height 19
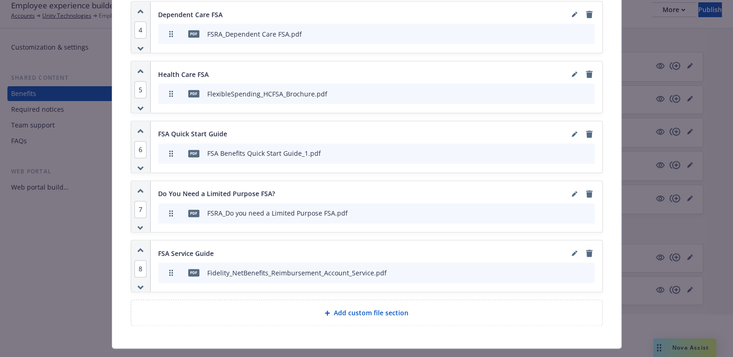
click at [370, 308] on span "Add custom file section" at bounding box center [371, 313] width 75 height 10
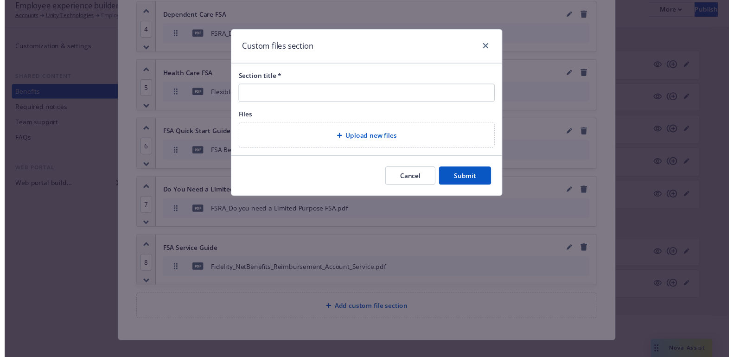
scroll to position [1530, 0]
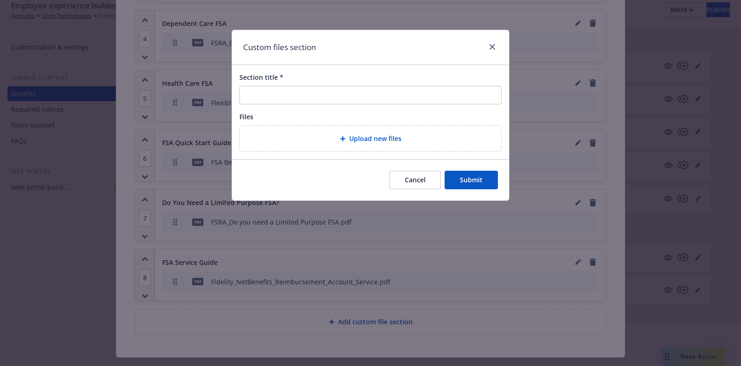
click at [344, 136] on icon at bounding box center [343, 139] width 6 height 6
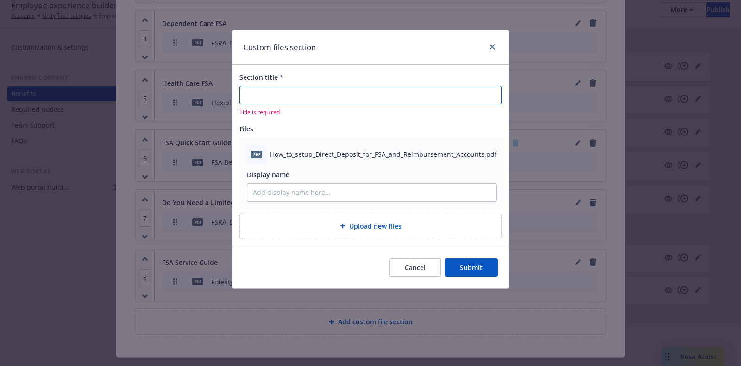
click at [332, 97] on input "Section title *" at bounding box center [371, 95] width 262 height 19
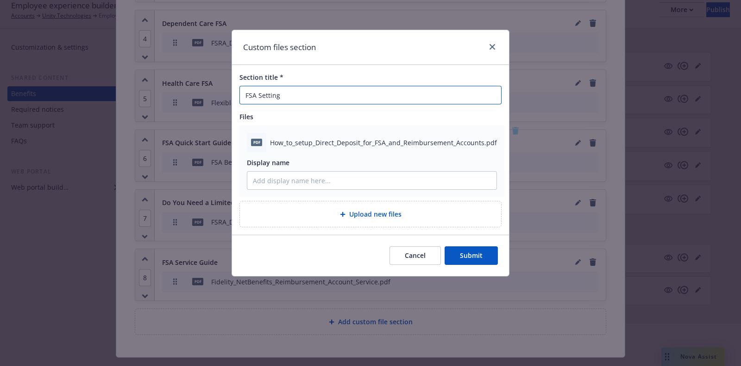
type input "FSA"
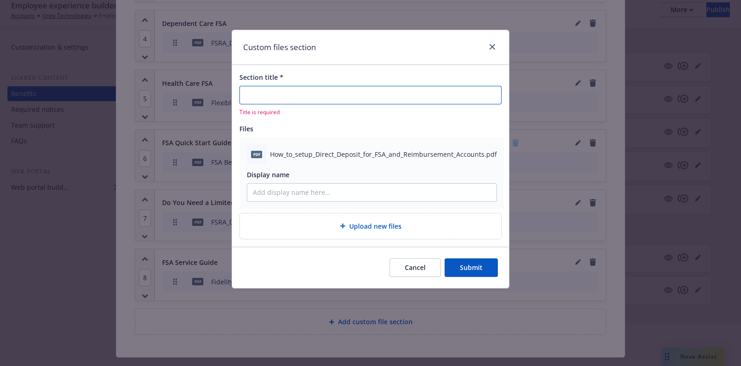
type input "S"
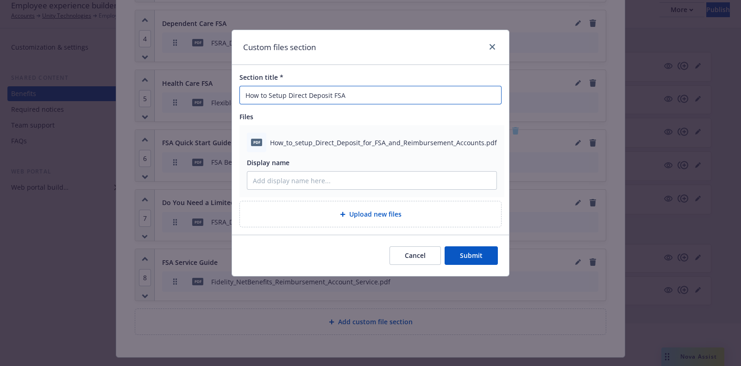
type input "How to Setup Direct Deposit FSA"
click at [487, 258] on button "Submit" at bounding box center [471, 255] width 53 height 19
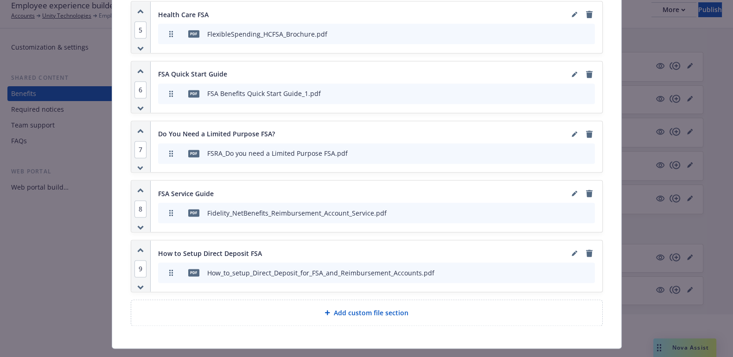
click at [371, 308] on span "Add custom file section" at bounding box center [371, 313] width 75 height 10
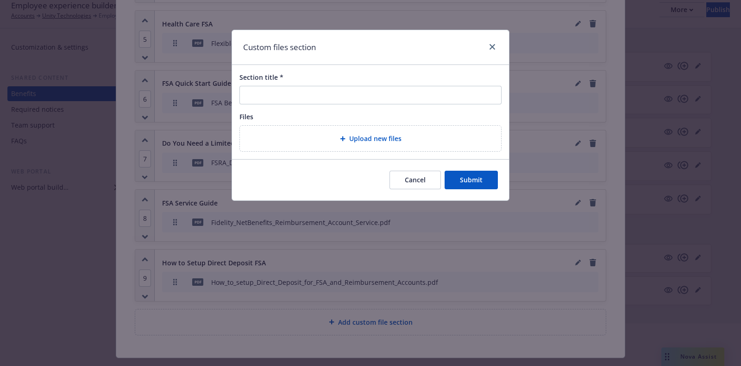
click at [348, 135] on div "Upload new files" at bounding box center [370, 138] width 247 height 11
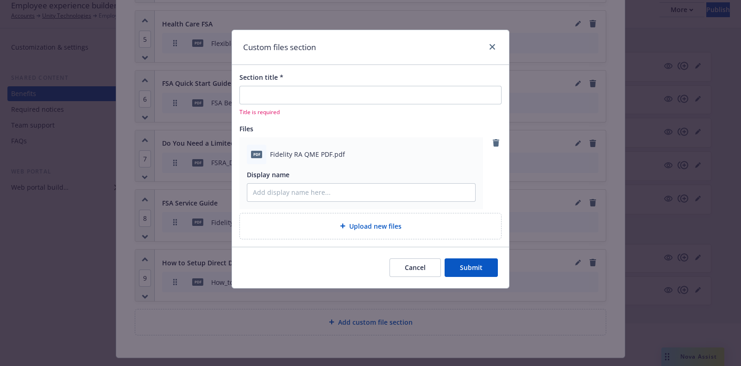
click at [323, 82] on div "Section title * Title is required" at bounding box center [371, 94] width 262 height 44
click at [322, 92] on input "Section title *" at bounding box center [371, 95] width 262 height 19
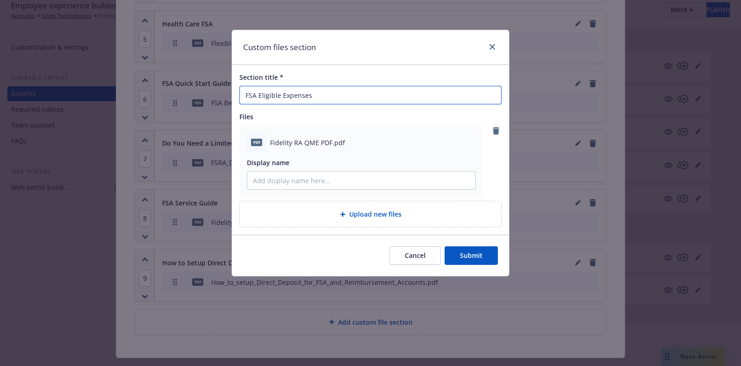
type input "FSA Eligible Expenses"
click at [470, 259] on button "Submit" at bounding box center [471, 255] width 53 height 19
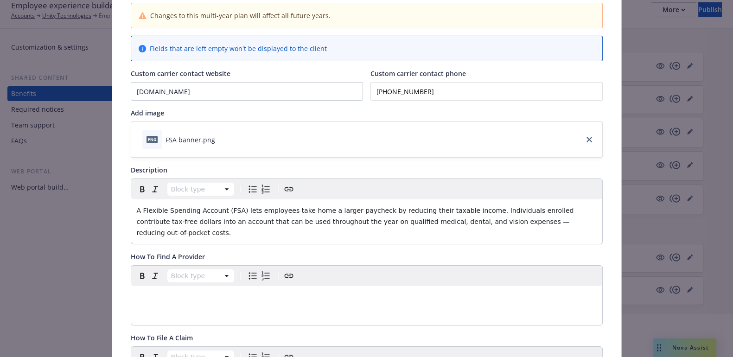
scroll to position [0, 0]
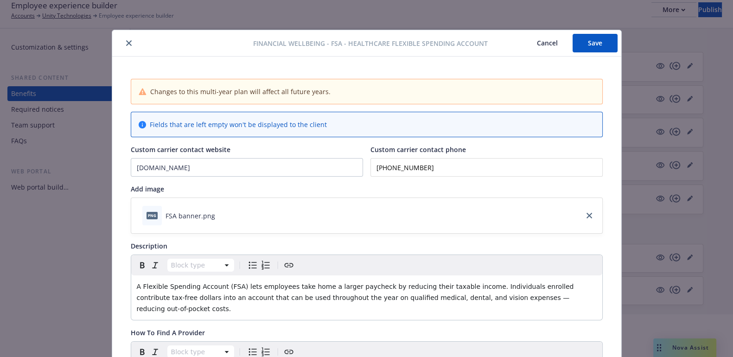
click at [581, 40] on button "Save" at bounding box center [594, 43] width 45 height 19
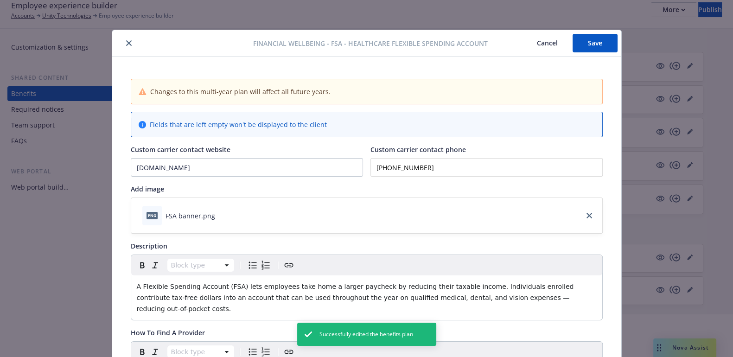
click at [126, 44] on icon "close" at bounding box center [129, 43] width 6 height 6
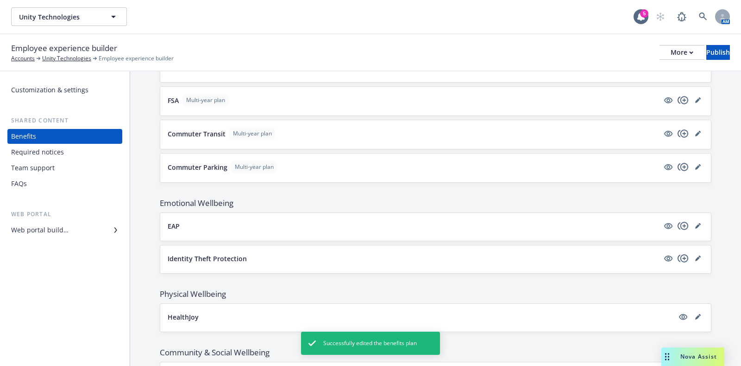
scroll to position [1075, 0]
